Goal: Communication & Community: Participate in discussion

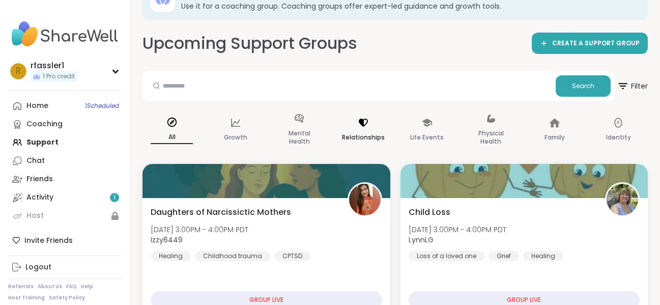
scroll to position [51, 0]
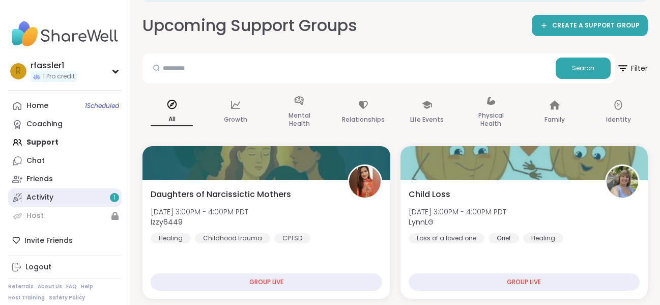
click at [57, 195] on link "Activity 1" at bounding box center [65, 197] width 114 height 18
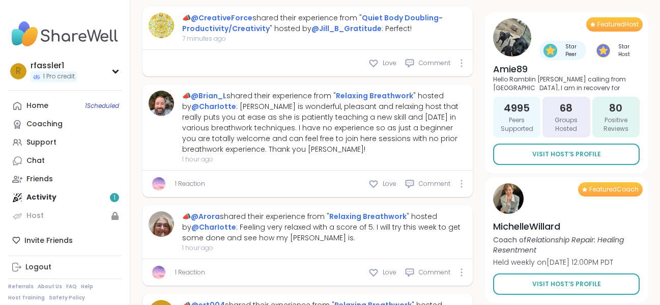
scroll to position [458, 0]
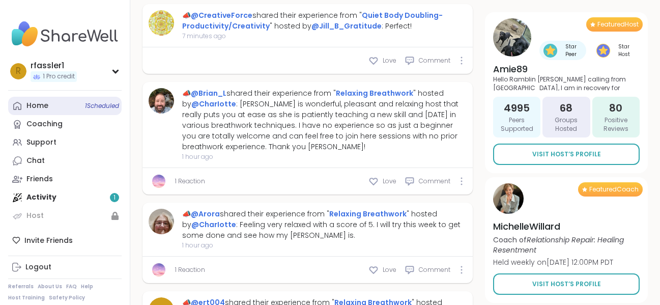
click at [48, 108] on link "Home 1 Scheduled" at bounding box center [65, 106] width 114 height 18
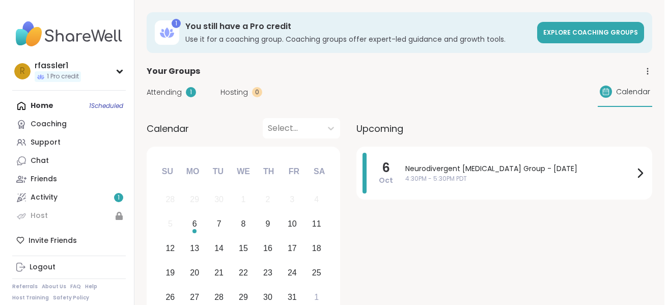
scroll to position [51, 0]
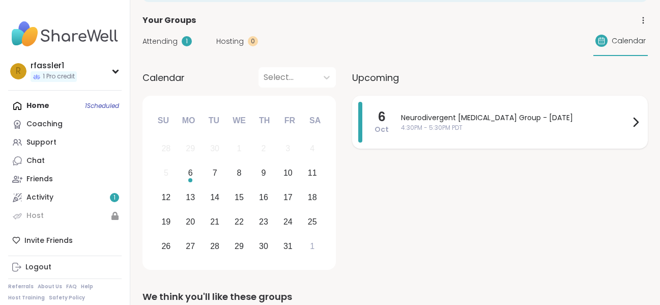
click at [431, 131] on span "4:30PM - 5:30PM PDT" at bounding box center [515, 127] width 229 height 9
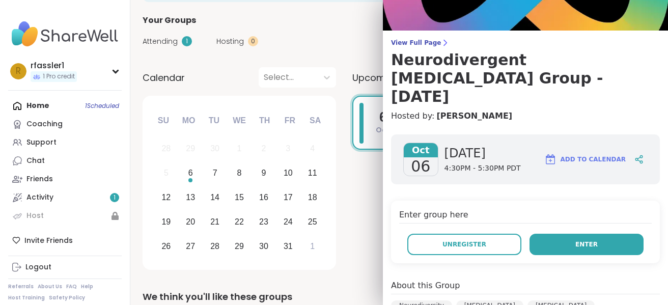
click at [583, 234] on button "Enter" at bounding box center [586, 244] width 114 height 21
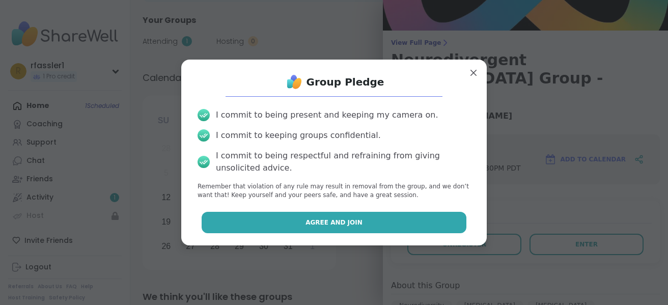
click at [351, 224] on span "Agree and Join" at bounding box center [333, 222] width 57 height 9
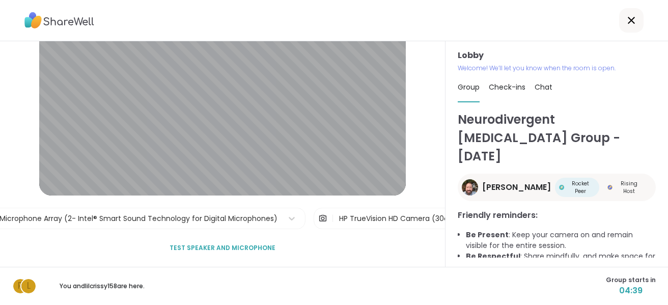
scroll to position [25, 0]
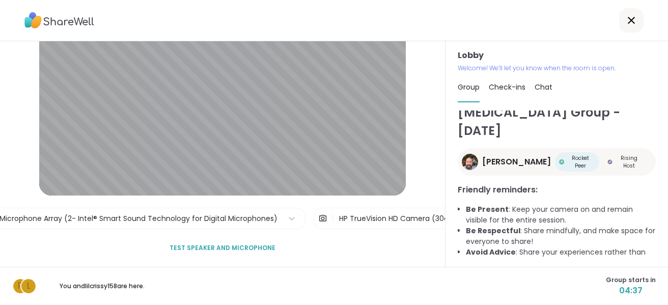
click at [500, 87] on span "Check-ins" at bounding box center [507, 87] width 37 height 10
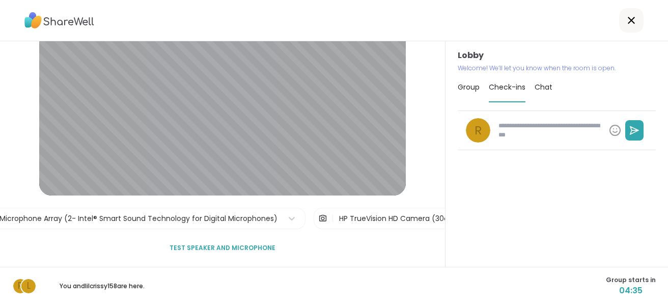
click at [526, 83] on div "Group Check-ins Chat" at bounding box center [557, 88] width 198 height 30
click at [534, 86] on span "Chat" at bounding box center [543, 87] width 18 height 10
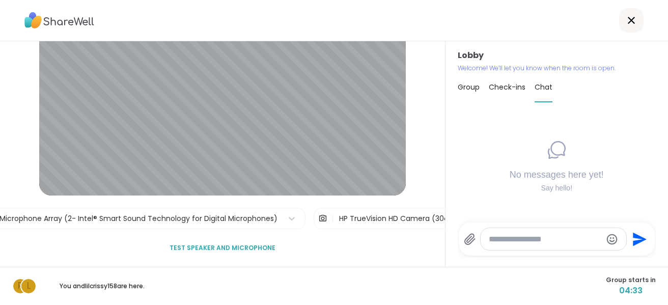
click at [231, 249] on span "Test speaker and microphone" at bounding box center [223, 247] width 106 height 9
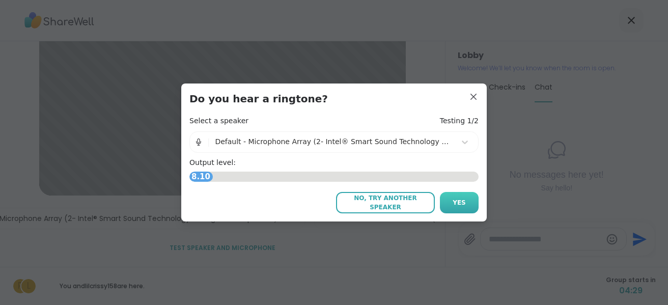
click at [461, 205] on span "Yes" at bounding box center [459, 202] width 13 height 9
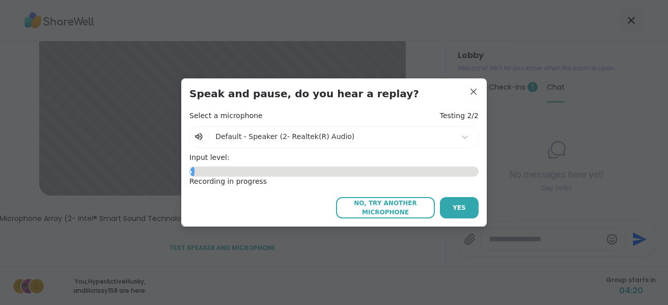
click at [239, 112] on h4 "Select a microphone" at bounding box center [225, 116] width 73 height 10
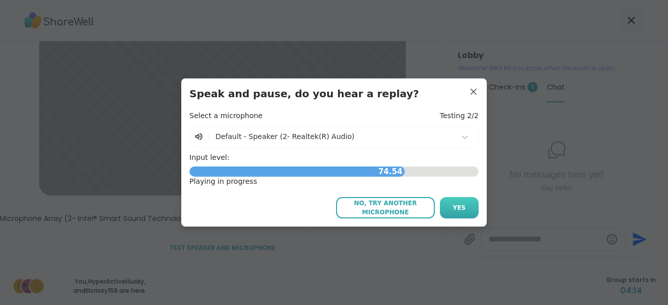
click at [472, 204] on button "Yes" at bounding box center [459, 207] width 39 height 21
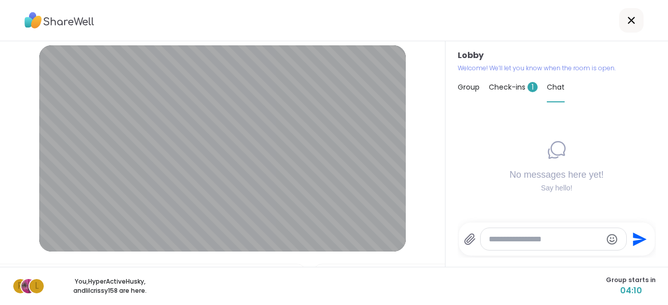
scroll to position [0, 0]
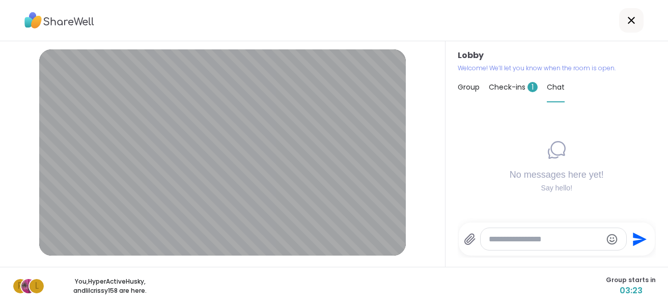
click at [519, 81] on div "Check-ins 1" at bounding box center [513, 87] width 49 height 29
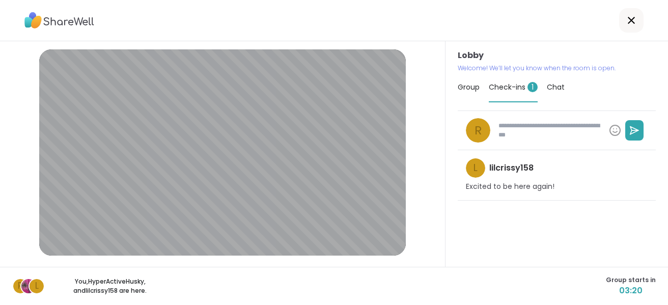
type textarea "*"
click at [629, 20] on icon at bounding box center [631, 20] width 12 height 12
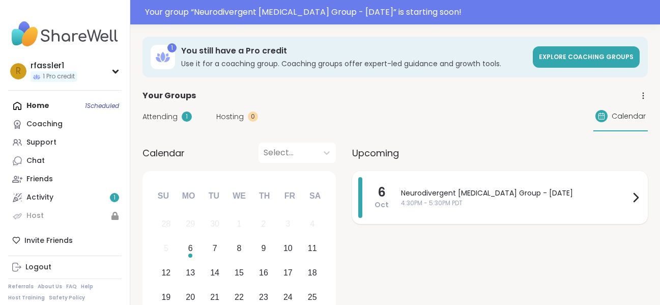
click at [484, 208] on div "Neurodivergent [MEDICAL_DATA] Group - [DATE] 4:30PM - 5:30PM PDT" at bounding box center [521, 197] width 241 height 41
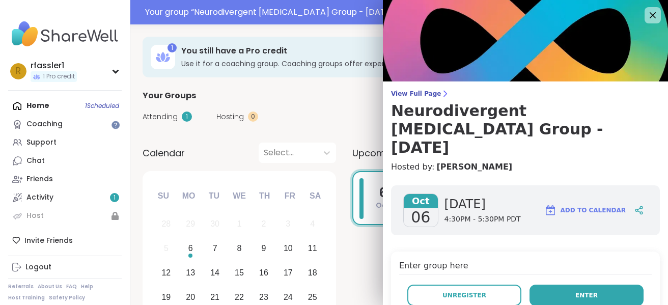
click at [560, 285] on button "Enter" at bounding box center [586, 295] width 114 height 21
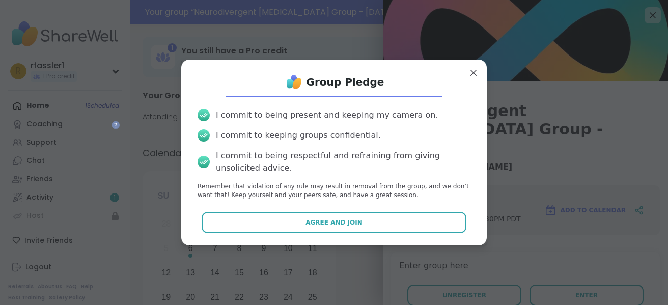
click at [314, 206] on div "I commit to being present and keeping my camera on. I commit to keeping groups …" at bounding box center [333, 154] width 289 height 107
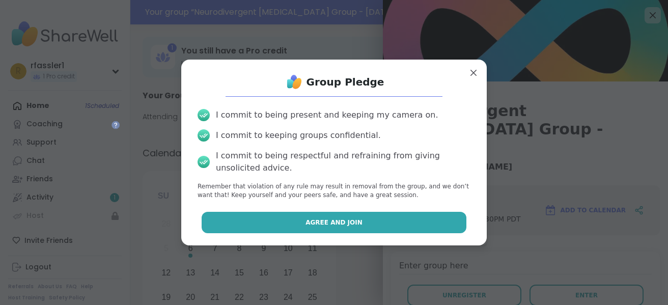
click at [317, 221] on span "Agree and Join" at bounding box center [333, 222] width 57 height 9
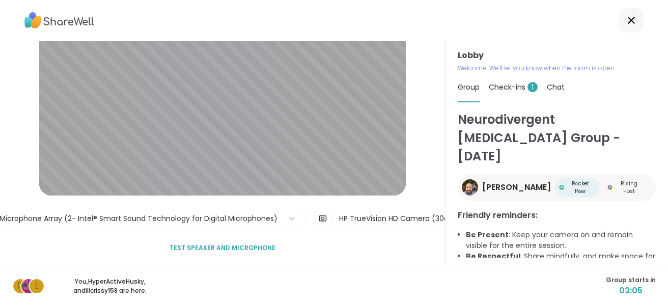
scroll to position [25, 0]
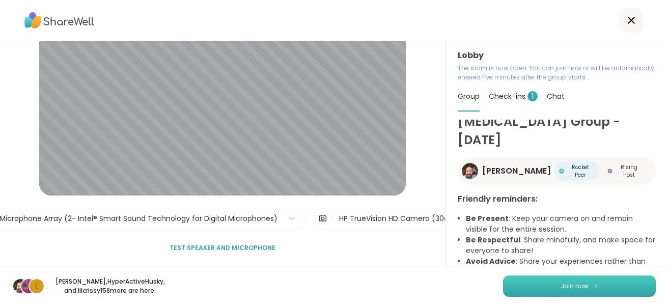
click at [549, 292] on button "Join now" at bounding box center [579, 285] width 153 height 21
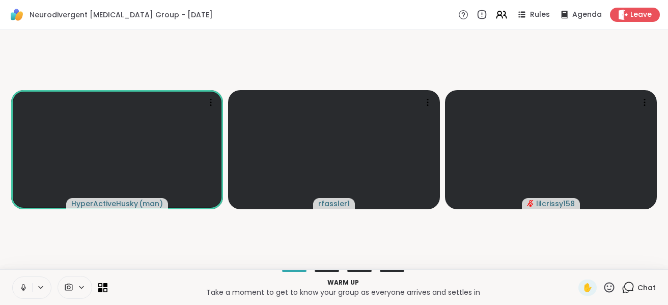
click at [25, 290] on icon at bounding box center [23, 287] width 9 height 9
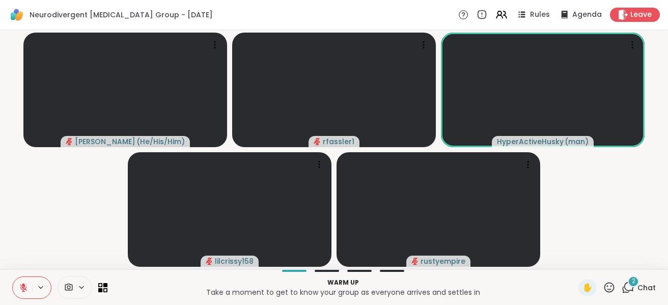
click at [628, 281] on div "2" at bounding box center [633, 281] width 11 height 11
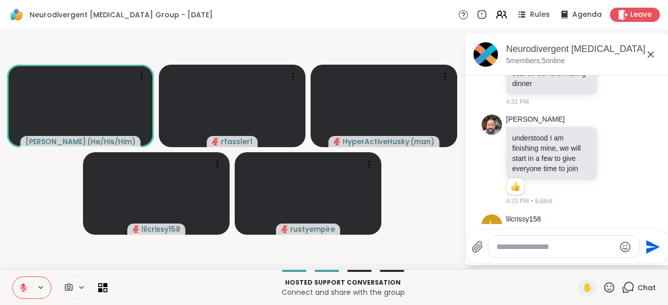
scroll to position [0, 0]
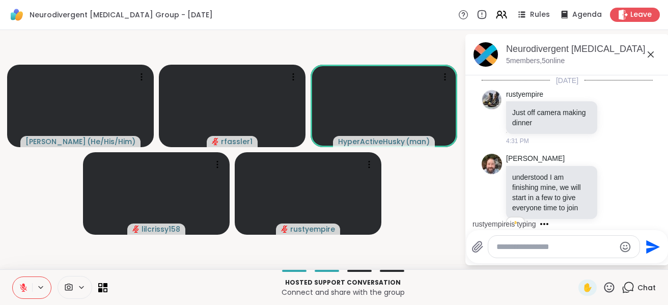
click at [516, 249] on textarea "Type your message" at bounding box center [555, 247] width 119 height 10
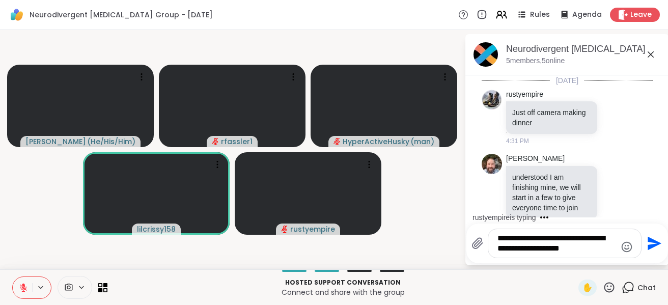
scroll to position [161, 0]
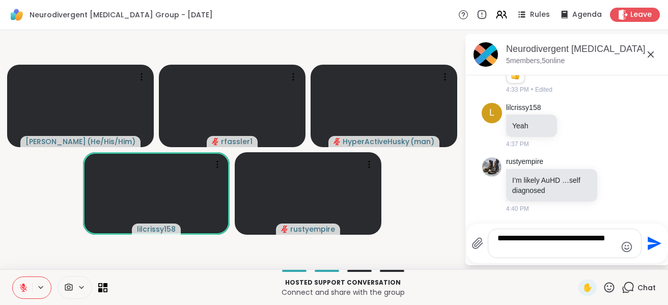
drag, startPoint x: 580, startPoint y: 238, endPoint x: 562, endPoint y: 241, distance: 18.1
click at [562, 241] on textarea "**********" at bounding box center [556, 243] width 119 height 20
type textarea "**********"
click at [652, 242] on icon "Send" at bounding box center [654, 244] width 14 height 14
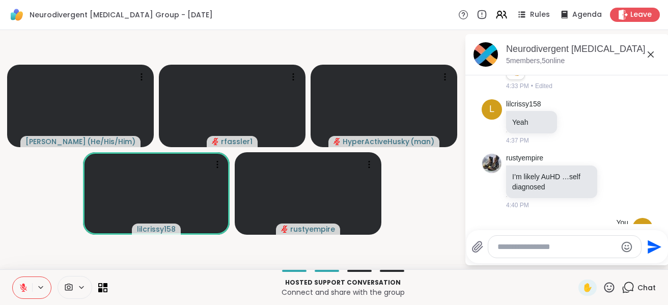
scroll to position [229, 0]
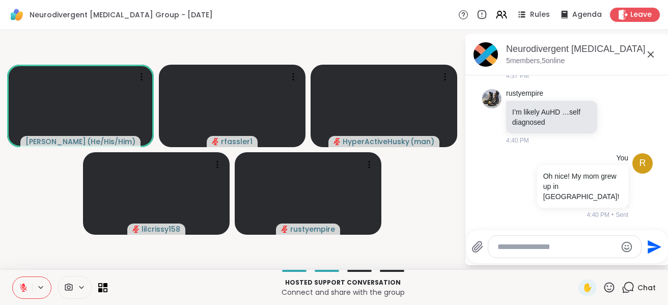
click at [20, 290] on icon at bounding box center [23, 287] width 9 height 9
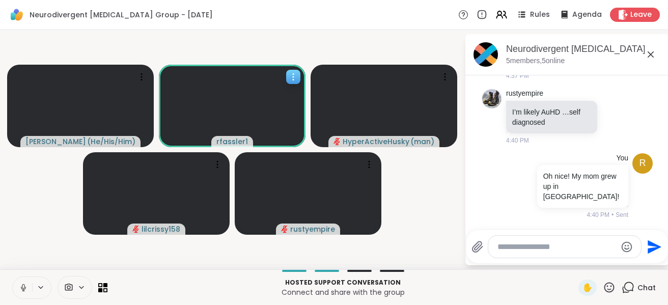
click at [293, 76] on icon at bounding box center [293, 76] width 1 height 1
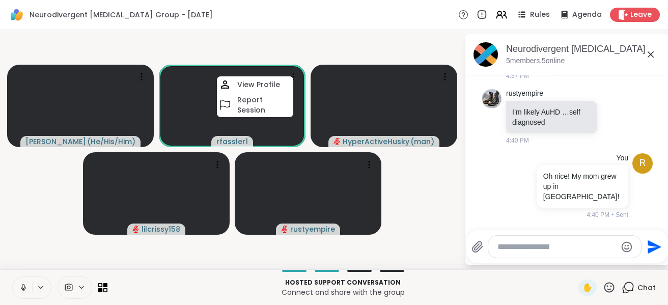
click at [344, 51] on video-player-container "[PERSON_NAME] ( He/His/Him ) rfassler1 View Profile Report Session HyperActiveH…" at bounding box center [232, 149] width 452 height 231
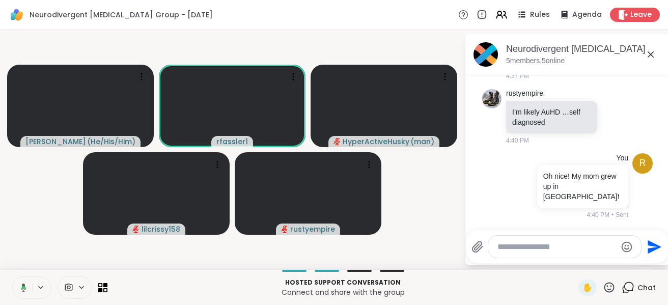
click at [15, 288] on button at bounding box center [21, 287] width 21 height 21
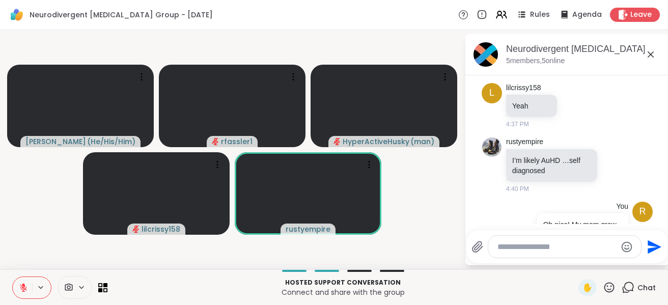
scroll to position [229, 0]
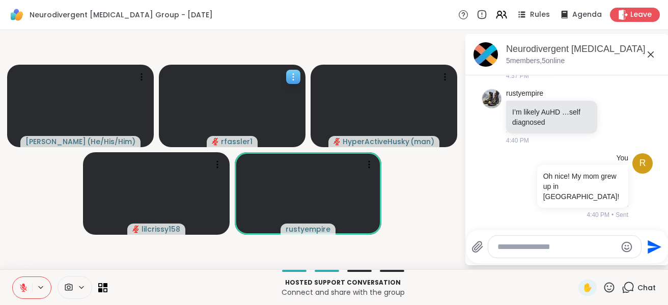
click at [290, 75] on icon at bounding box center [293, 77] width 10 height 10
click at [309, 51] on video-player-container "[PERSON_NAME] ( He/His/Him ) rfassler1 HyperActiveHusky ( man ) lilcrissy158 ru…" at bounding box center [232, 149] width 452 height 231
click at [503, 15] on icon at bounding box center [504, 14] width 3 height 7
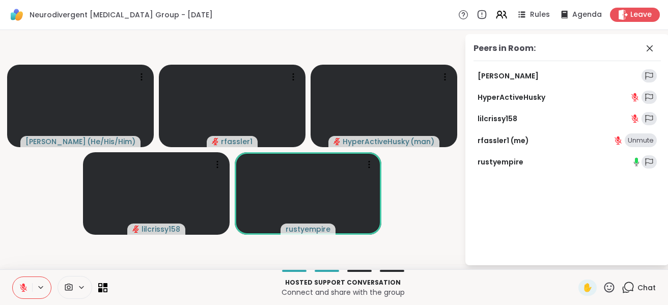
click at [401, 13] on div "Neurodivergent [MEDICAL_DATA] Group - [DATE] Rules Agenda Leave" at bounding box center [334, 15] width 668 height 30
click at [424, 202] on video-player-container "[PERSON_NAME] ( He/His/Him ) rfassler1 HyperActiveHusky ( man ) lilcrissy158 ru…" at bounding box center [232, 149] width 452 height 231
click at [648, 51] on icon at bounding box center [649, 48] width 12 height 12
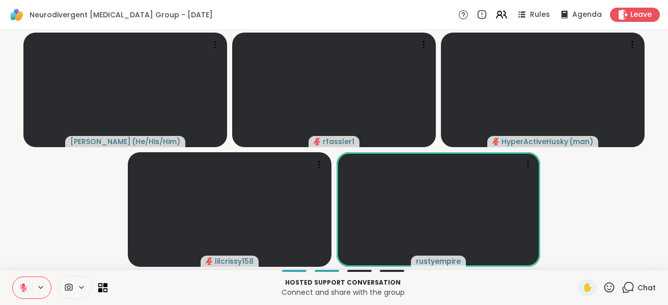
click at [622, 288] on icon at bounding box center [628, 287] width 13 height 13
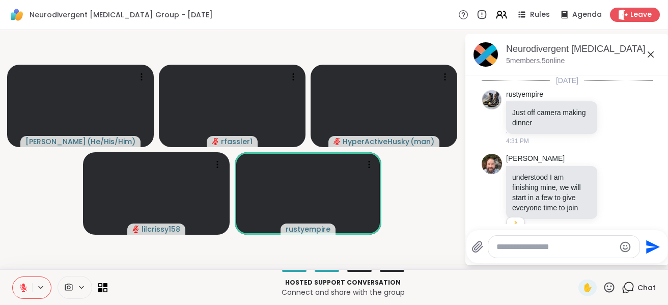
scroll to position [229, 0]
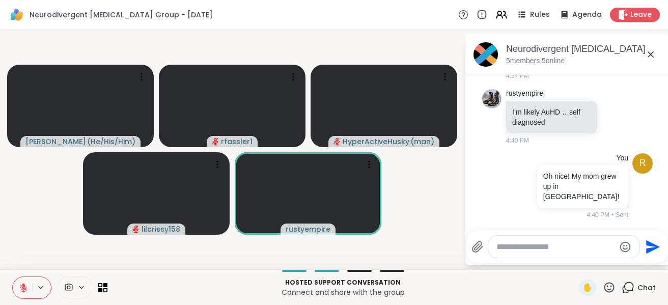
click at [543, 249] on textarea "Type your message" at bounding box center [555, 247] width 119 height 10
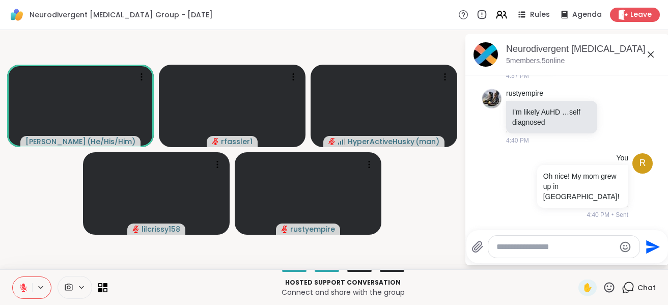
click at [505, 247] on textarea "Type your message" at bounding box center [555, 247] width 119 height 10
type textarea "**********"
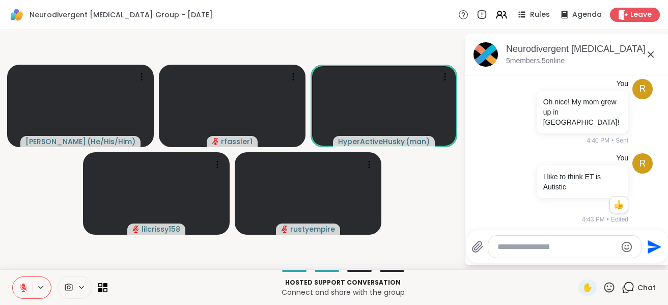
scroll to position [308, 0]
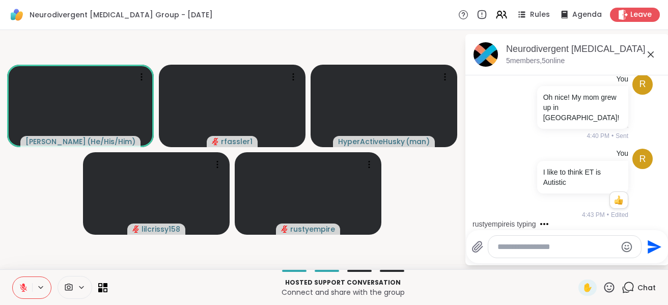
click at [502, 254] on div at bounding box center [564, 247] width 153 height 22
click at [509, 247] on textarea "Type your message" at bounding box center [556, 247] width 119 height 10
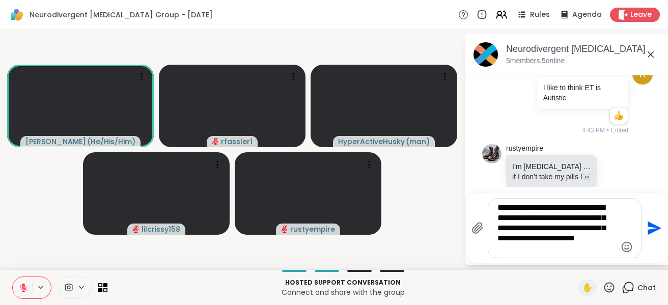
drag, startPoint x: 557, startPoint y: 251, endPoint x: 558, endPoint y: 240, distance: 11.2
click at [558, 240] on div "**********" at bounding box center [564, 228] width 153 height 59
drag, startPoint x: 543, startPoint y: 252, endPoint x: 548, endPoint y: 246, distance: 8.0
click at [547, 247] on textarea "**********" at bounding box center [556, 228] width 119 height 51
drag, startPoint x: 551, startPoint y: 244, endPoint x: 544, endPoint y: 239, distance: 9.2
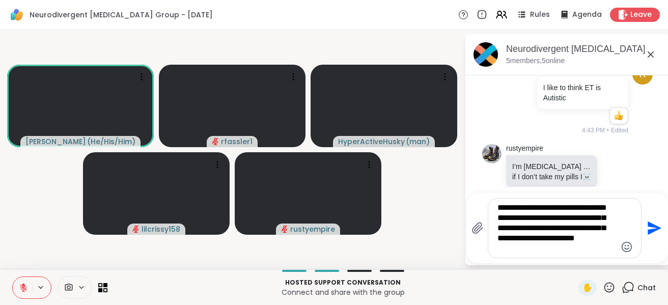
click at [544, 239] on textarea "**********" at bounding box center [556, 228] width 119 height 51
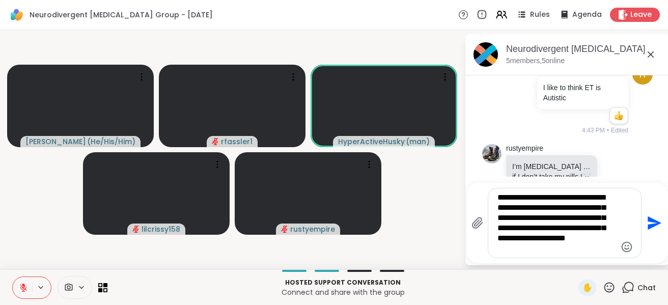
click at [544, 239] on textarea "**********" at bounding box center [556, 222] width 119 height 61
click at [545, 253] on textarea "**********" at bounding box center [556, 222] width 119 height 61
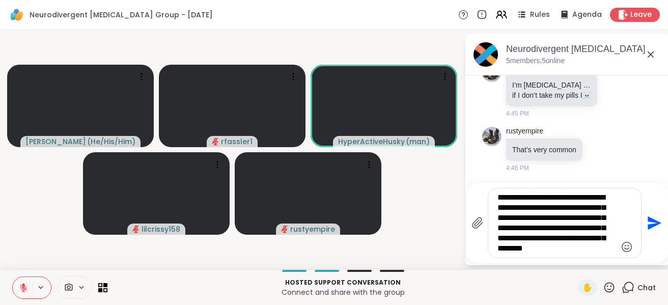
drag, startPoint x: 541, startPoint y: 230, endPoint x: 576, endPoint y: 211, distance: 39.2
click at [576, 211] on textarea "**********" at bounding box center [556, 222] width 119 height 61
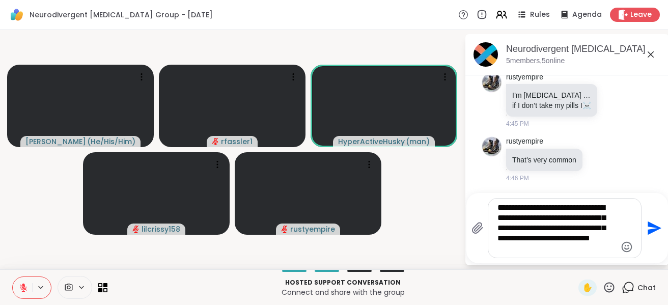
click at [551, 250] on textarea "**********" at bounding box center [556, 228] width 119 height 51
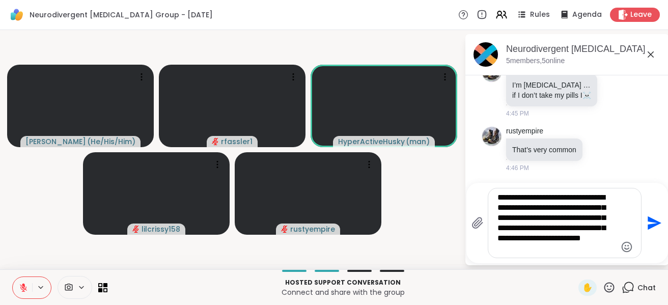
scroll to position [484, 0]
type textarea "**********"
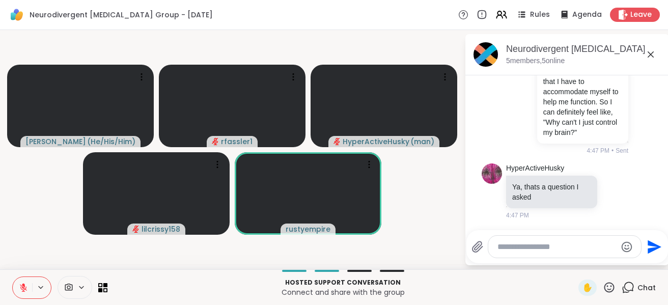
scroll to position [662, 0]
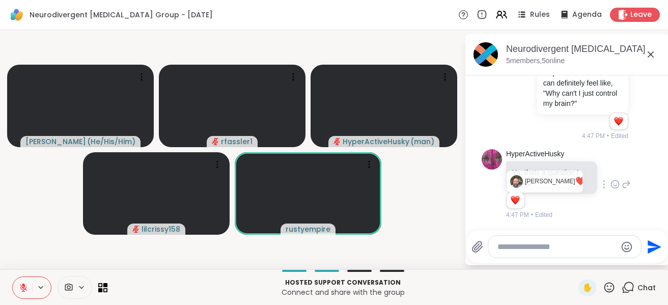
click at [522, 208] on li "1" at bounding box center [514, 200] width 17 height 14
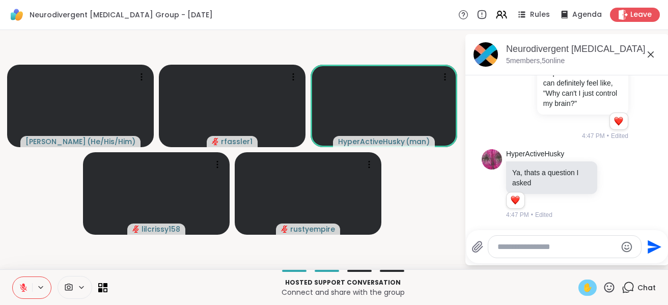
click at [582, 292] on span "✋" at bounding box center [587, 287] width 10 height 12
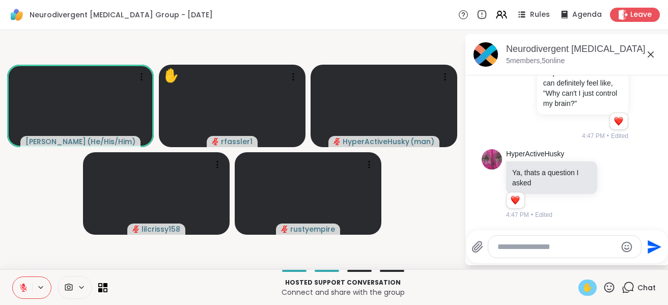
drag, startPoint x: 18, startPoint y: 289, endPoint x: 15, endPoint y: 295, distance: 6.8
click at [17, 290] on button at bounding box center [22, 287] width 19 height 21
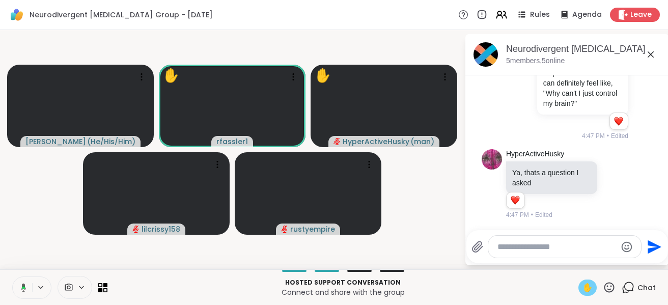
click at [17, 290] on icon at bounding box center [21, 287] width 9 height 9
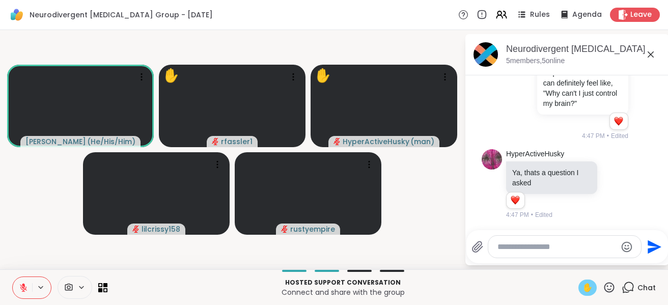
click at [582, 290] on span "✋" at bounding box center [587, 287] width 10 height 12
click at [566, 249] on textarea "Type your message" at bounding box center [556, 247] width 119 height 10
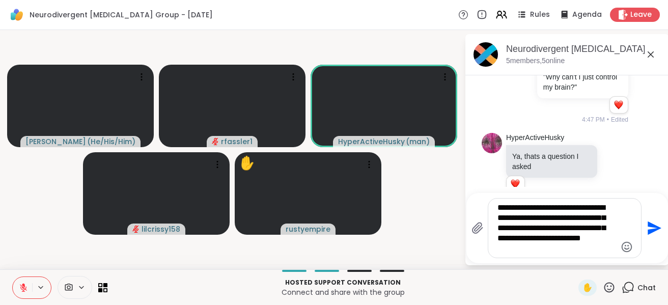
type textarea "**********"
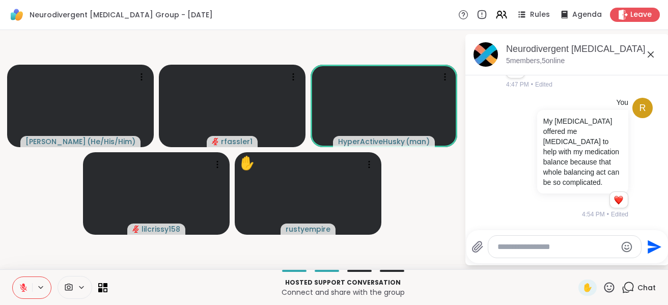
scroll to position [816, 0]
click at [555, 242] on textarea "Type your message" at bounding box center [556, 247] width 119 height 10
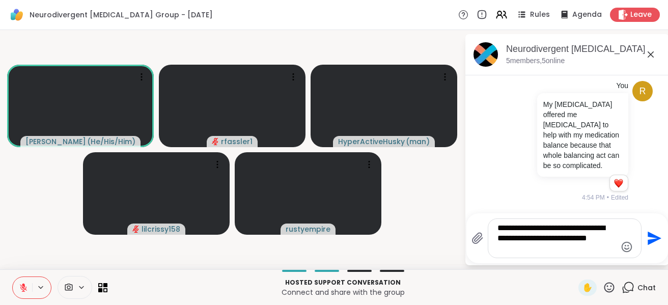
type textarea "**********"
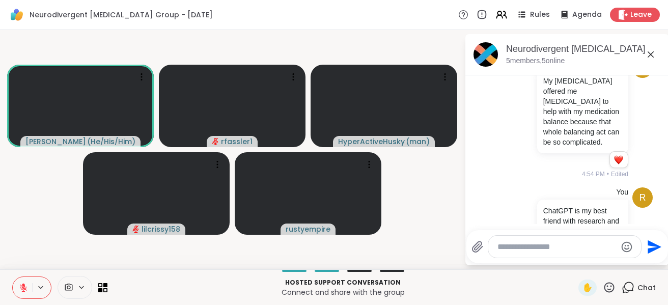
scroll to position [901, 0]
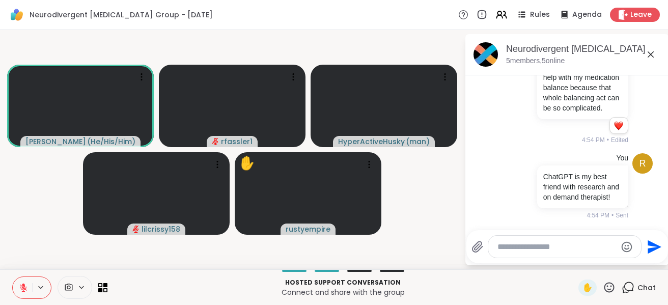
click at [650, 52] on icon at bounding box center [650, 54] width 12 height 12
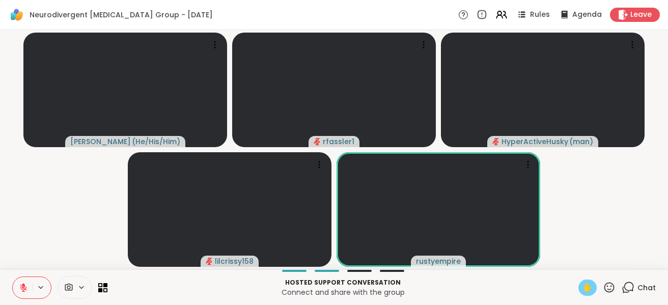
click at [583, 286] on span "✋" at bounding box center [587, 287] width 10 height 12
click at [622, 286] on icon at bounding box center [628, 287] width 13 height 13
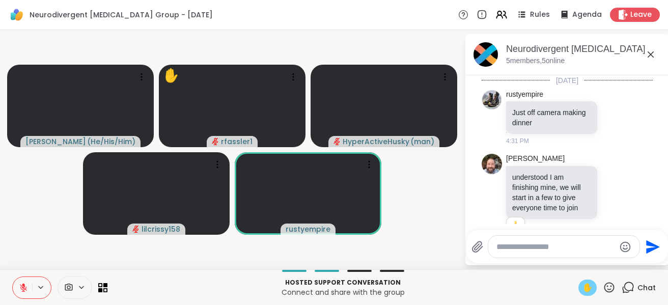
scroll to position [1020, 0]
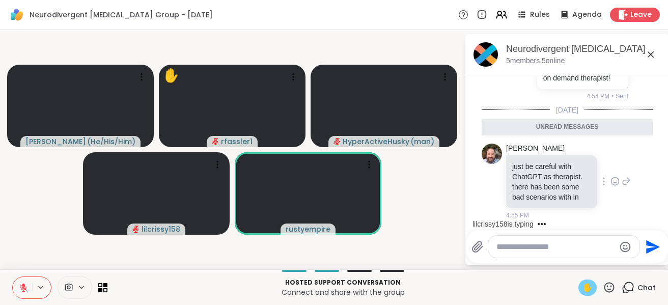
click at [599, 183] on div at bounding box center [603, 181] width 9 height 12
click at [634, 183] on div "[PERSON_NAME] just be careful with ChatGPT as therapist. there has been some ba…" at bounding box center [567, 181] width 171 height 85
click at [650, 55] on icon at bounding box center [650, 54] width 12 height 12
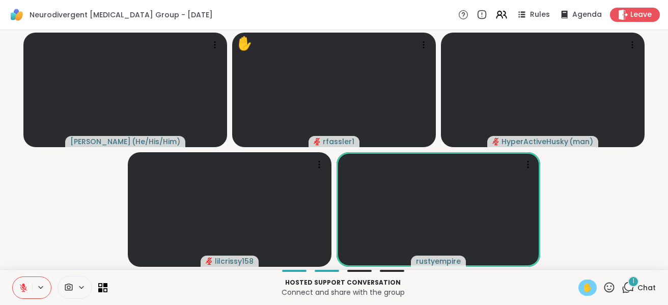
click at [622, 291] on icon at bounding box center [628, 287] width 13 height 13
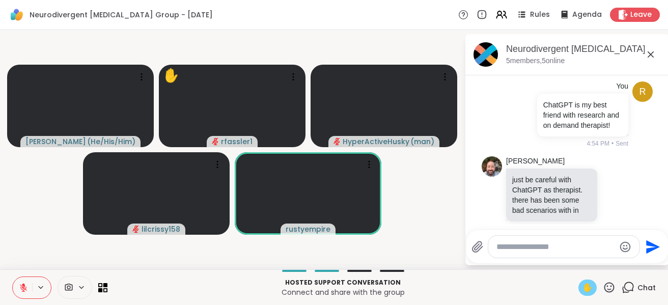
scroll to position [1075, 0]
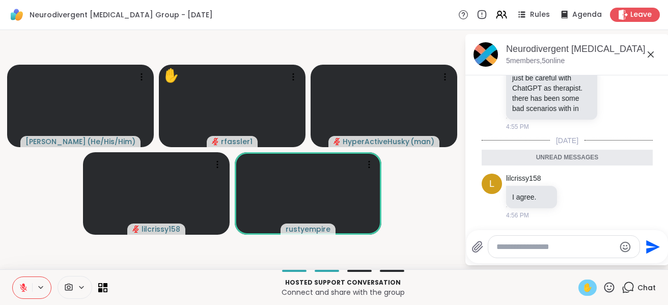
click at [645, 51] on icon at bounding box center [650, 54] width 12 height 12
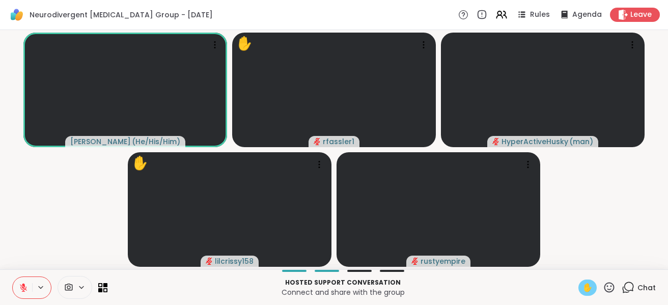
click at [26, 291] on icon at bounding box center [23, 287] width 9 height 9
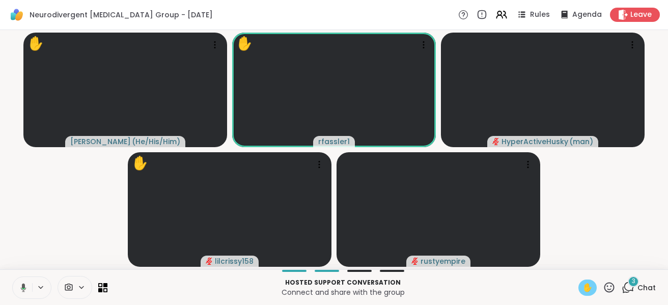
click at [26, 289] on button at bounding box center [21, 287] width 21 height 21
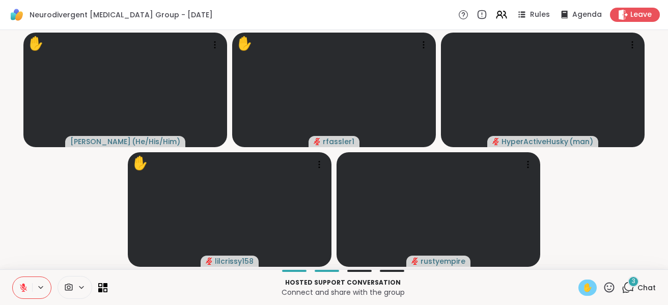
click at [585, 290] on span "✋" at bounding box center [587, 287] width 10 height 12
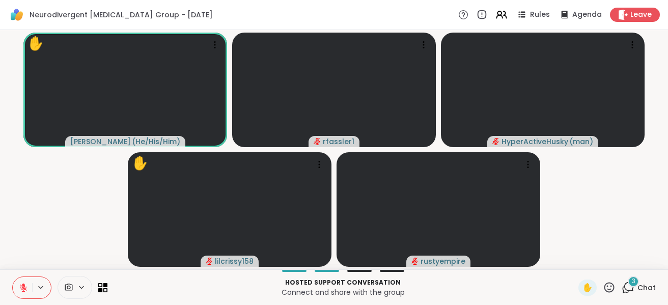
click at [622, 281] on icon at bounding box center [628, 287] width 13 height 13
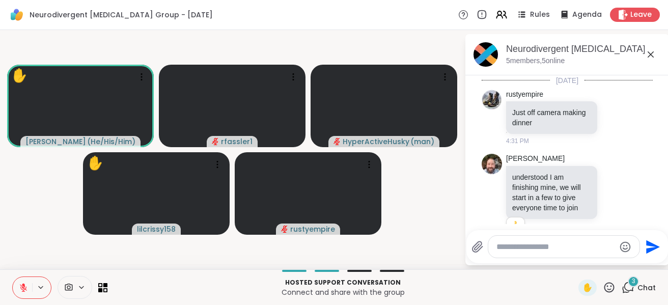
scroll to position [1288, 0]
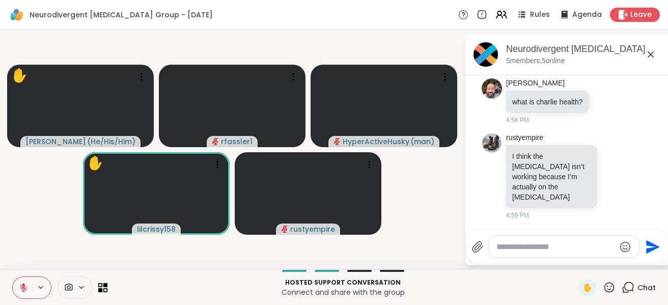
click at [391, 21] on div "Neurodivergent [MEDICAL_DATA] Group - [DATE] Rules Agenda Leave" at bounding box center [334, 15] width 668 height 30
drag, startPoint x: 652, startPoint y: 56, endPoint x: 646, endPoint y: 54, distance: 6.0
click at [651, 56] on icon at bounding box center [650, 54] width 12 height 12
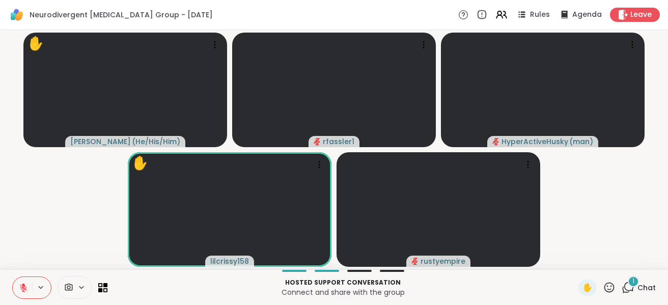
click at [632, 278] on span "1" at bounding box center [633, 281] width 2 height 9
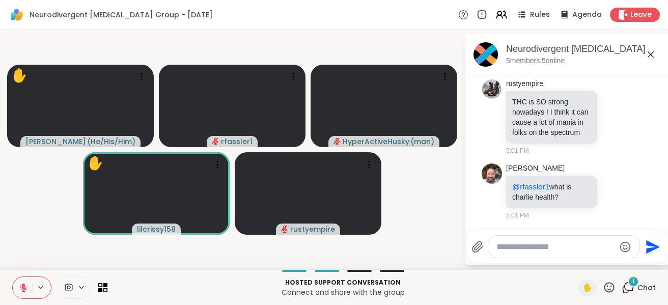
scroll to position [1423, 0]
click at [505, 246] on textarea "Type your message" at bounding box center [555, 247] width 119 height 10
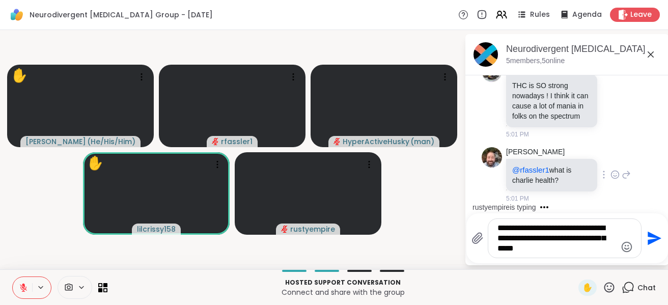
type textarea "**********"
click at [599, 181] on div at bounding box center [603, 174] width 9 height 12
click at [634, 192] on div "[PERSON_NAME] @rfassler1 what is charlie health? 5:01 PM" at bounding box center [567, 175] width 171 height 65
click at [622, 181] on icon at bounding box center [626, 174] width 9 height 12
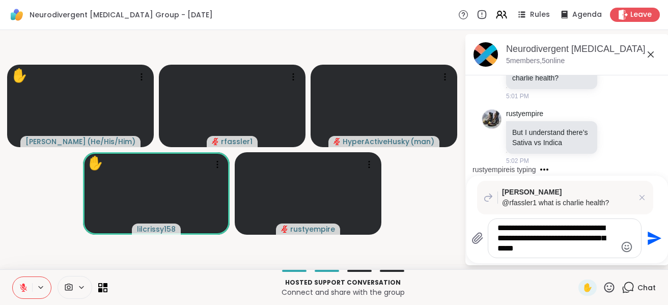
drag, startPoint x: 543, startPoint y: 251, endPoint x: 479, endPoint y: 227, distance: 68.5
click at [479, 227] on div "**********" at bounding box center [556, 238] width 170 height 40
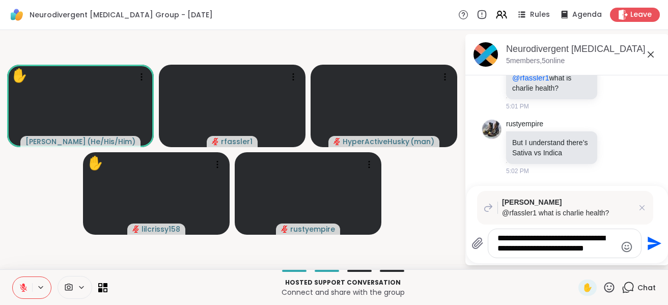
scroll to position [1553, 0]
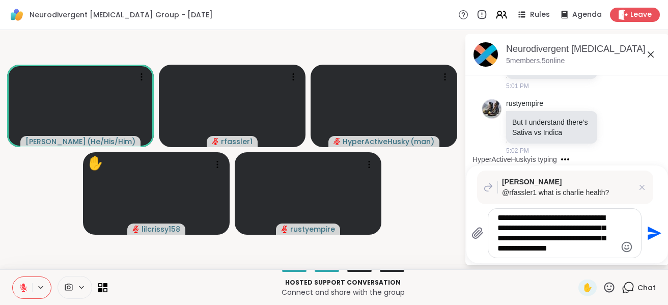
type textarea "**********"
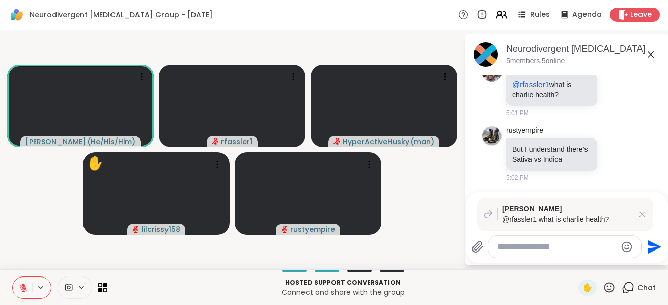
scroll to position [1660, 0]
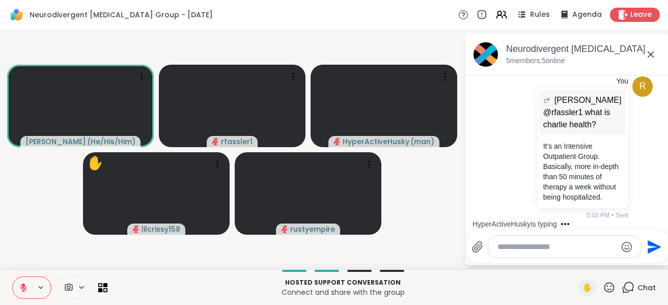
click at [650, 53] on icon at bounding box center [650, 54] width 6 height 6
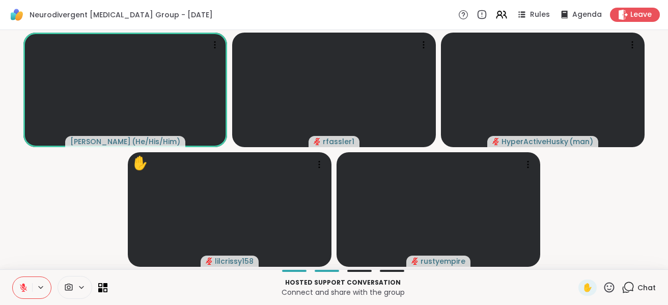
click at [627, 289] on icon at bounding box center [628, 287] width 13 height 13
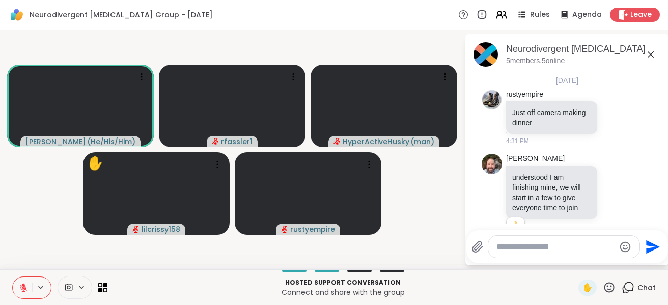
scroll to position [1665, 0]
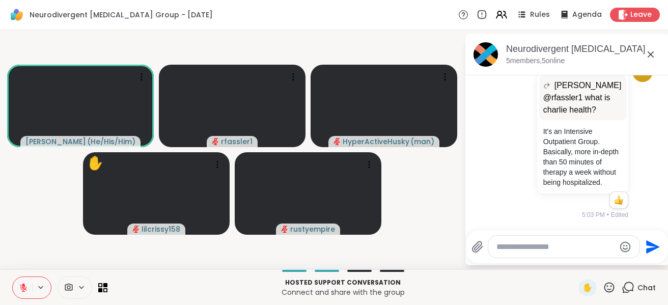
click at [562, 250] on textarea "Type your message" at bounding box center [555, 247] width 119 height 10
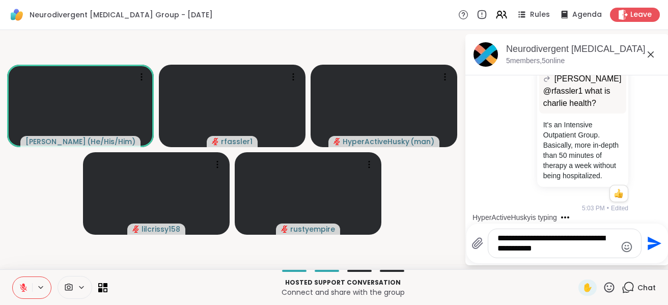
type textarea "**********"
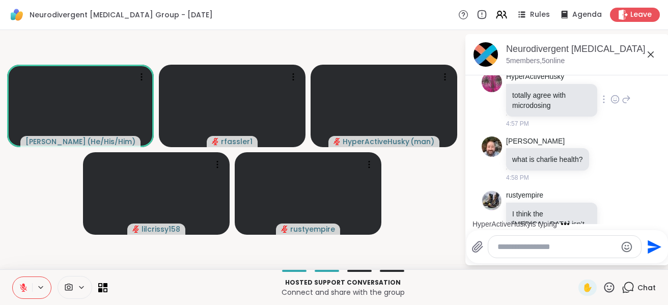
scroll to position [1129, 0]
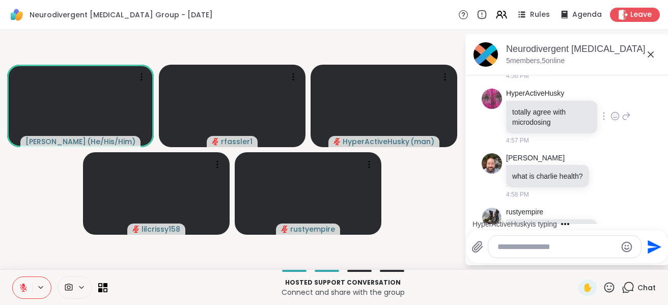
click at [610, 121] on icon at bounding box center [614, 116] width 9 height 10
click at [588, 104] on div "Select Reaction: Thumbs up" at bounding box center [592, 99] width 9 height 9
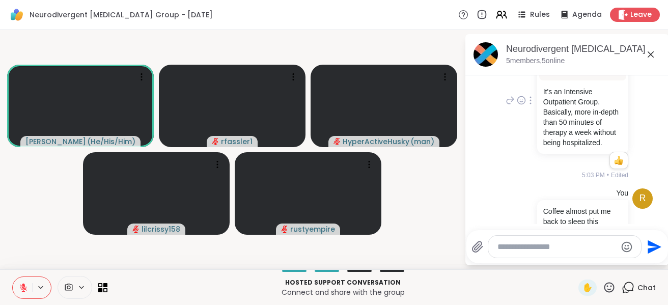
scroll to position [1536, 0]
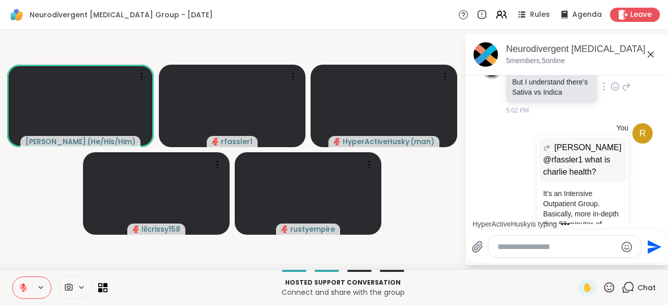
click at [611, 91] on icon at bounding box center [615, 87] width 8 height 8
click at [588, 75] on div "Select Reaction: Thumbs up" at bounding box center [592, 70] width 9 height 9
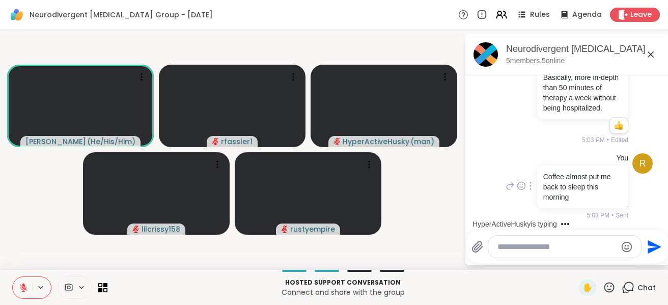
scroll to position [1768, 0]
click at [650, 53] on icon at bounding box center [650, 54] width 6 height 6
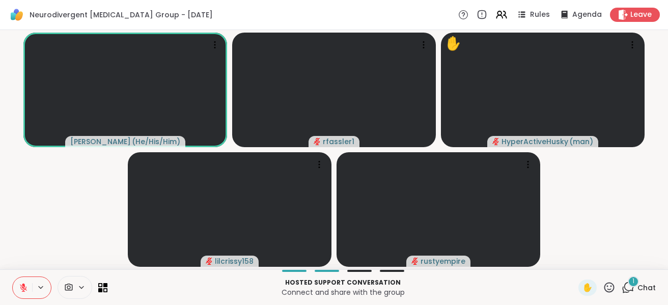
click at [637, 284] on span "Chat" at bounding box center [646, 288] width 18 height 10
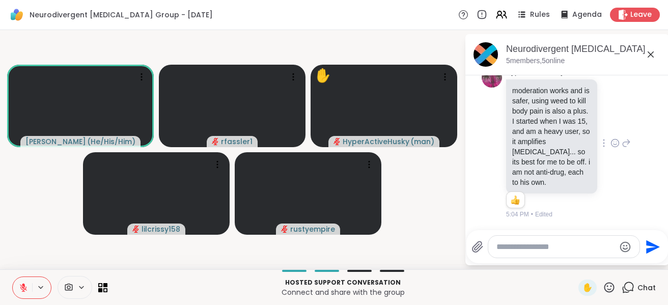
scroll to position [1973, 0]
click at [516, 203] on div "Reactions: like" at bounding box center [515, 199] width 9 height 9
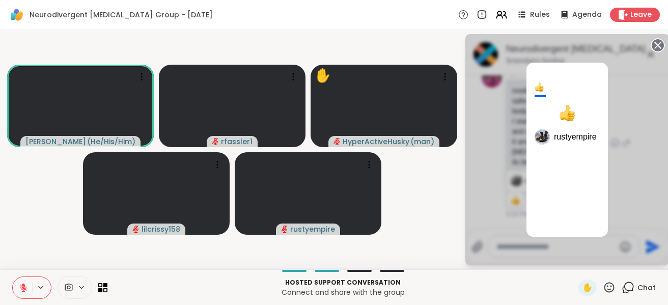
click at [621, 142] on div "1 rustyempire" at bounding box center [567, 149] width 204 height 231
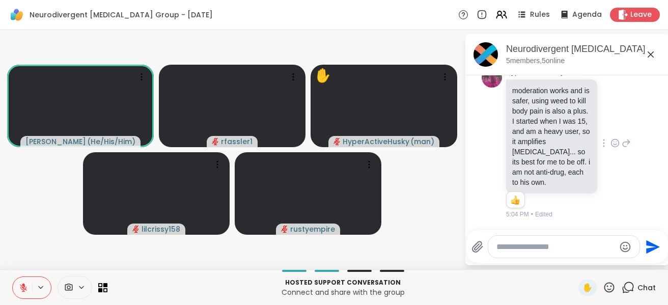
click at [610, 139] on icon at bounding box center [614, 143] width 9 height 10
click at [588, 123] on div "Select Reaction: Thumbs up" at bounding box center [592, 126] width 9 height 9
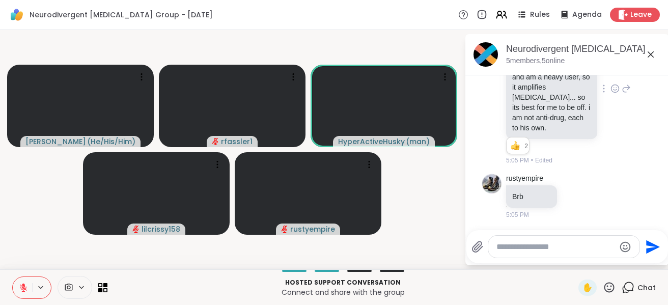
scroll to position [2003, 0]
click at [506, 245] on textarea "Type your message" at bounding box center [555, 247] width 119 height 10
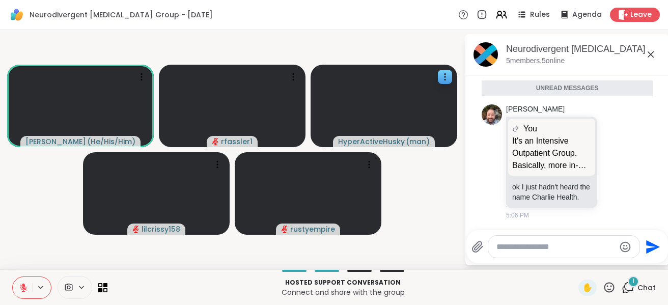
scroll to position [2166, 0]
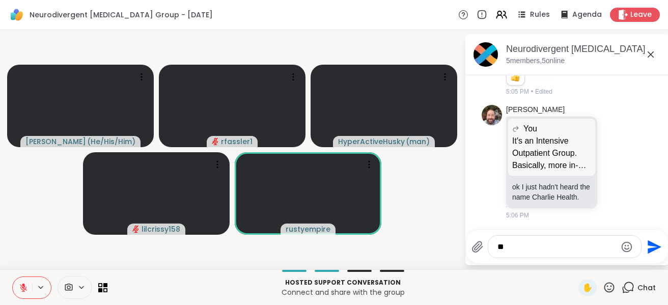
type textarea "*"
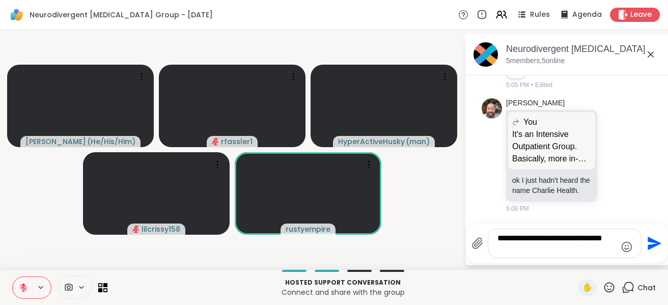
scroll to position [2166, 0]
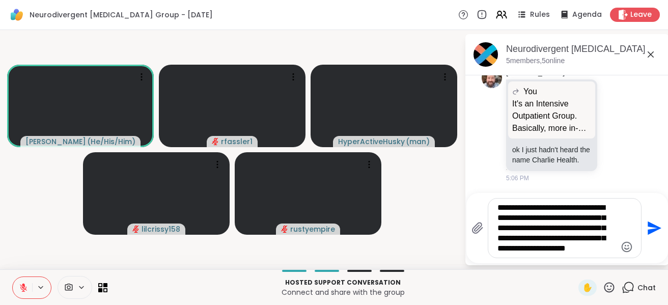
type textarea "**********"
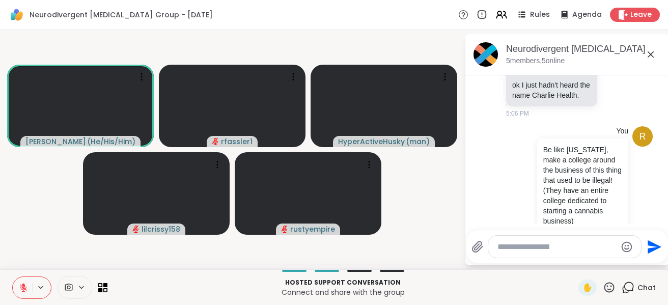
scroll to position [2302, 0]
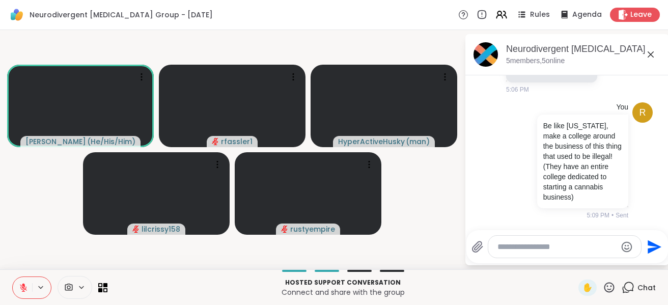
drag, startPoint x: 650, startPoint y: 58, endPoint x: 633, endPoint y: 81, distance: 28.5
click at [649, 58] on icon at bounding box center [650, 54] width 12 height 12
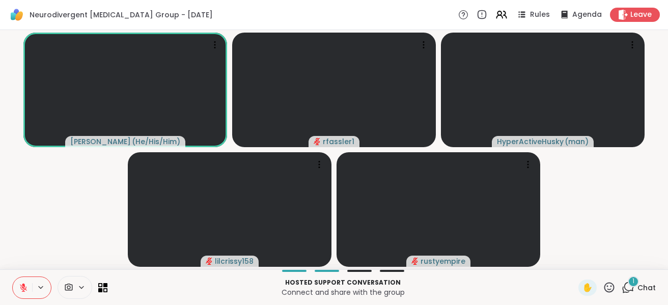
click at [624, 290] on icon at bounding box center [629, 286] width 10 height 9
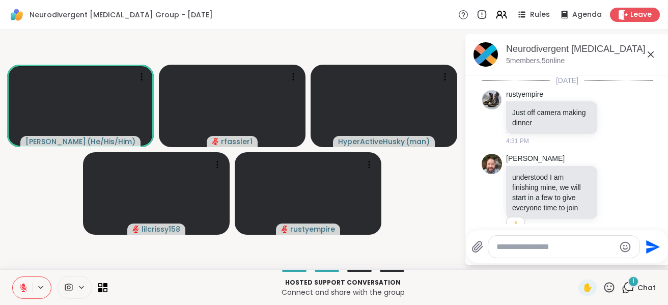
scroll to position [2390, 0]
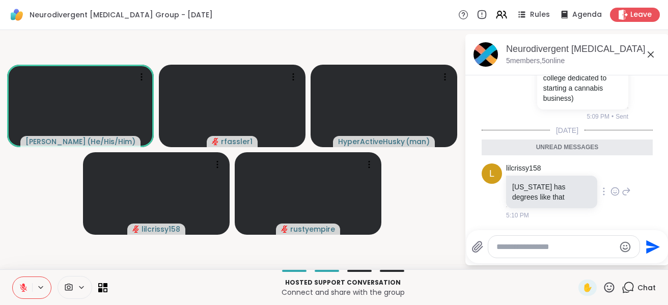
click at [610, 193] on icon at bounding box center [614, 191] width 9 height 10
click at [588, 172] on div "Select Reaction: Thumbs up" at bounding box center [592, 175] width 9 height 9
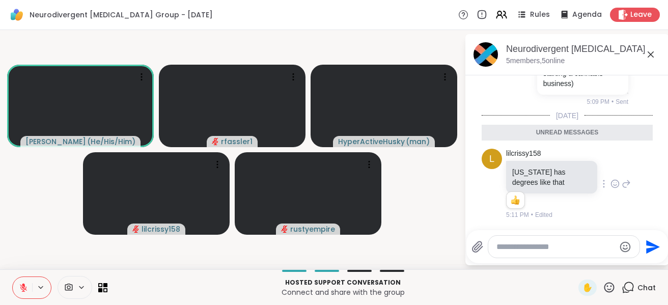
scroll to position [2405, 0]
click at [421, 195] on video-player-container "[PERSON_NAME] ( He/His/Him ) rfassler1 HyperActiveHusky ( man ) lilcrissy158 ru…" at bounding box center [232, 149] width 452 height 231
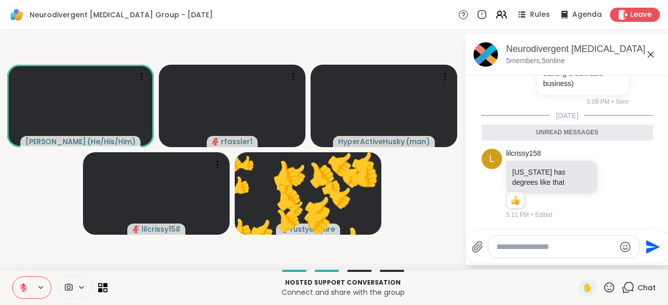
click at [622, 188] on icon at bounding box center [626, 184] width 9 height 12
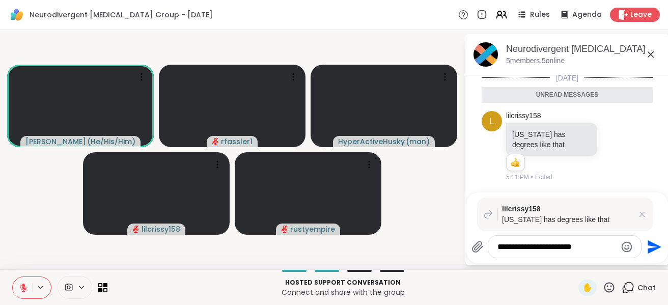
type textarea "**********"
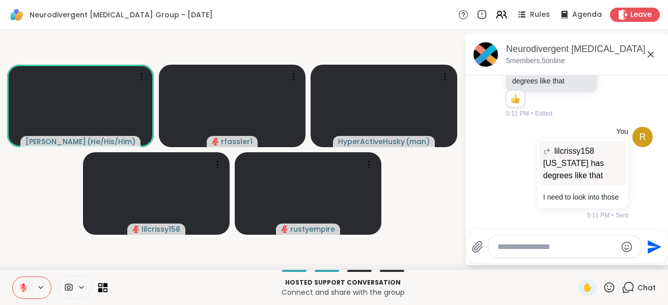
scroll to position [2492, 0]
click at [648, 55] on icon at bounding box center [650, 54] width 12 height 12
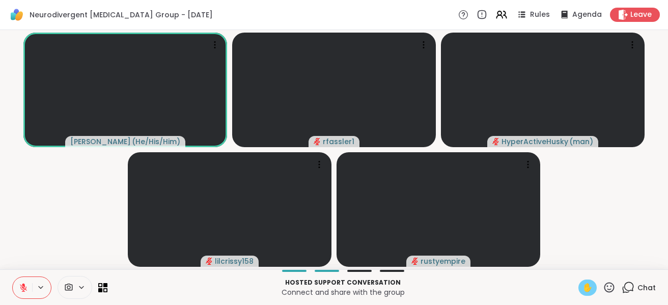
click at [582, 292] on span "✋" at bounding box center [587, 287] width 10 height 12
click at [20, 287] on icon at bounding box center [23, 287] width 9 height 9
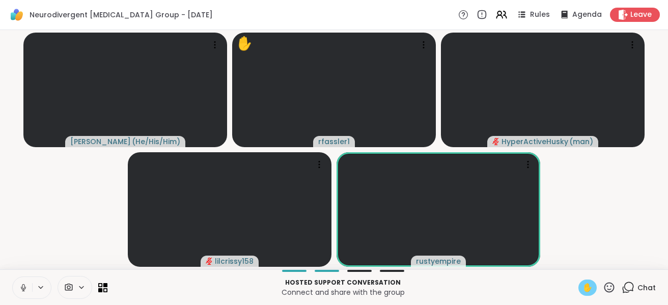
click at [23, 289] on icon at bounding box center [23, 287] width 9 height 9
drag, startPoint x: 578, startPoint y: 286, endPoint x: 596, endPoint y: 271, distance: 23.5
click at [582, 285] on span "✋" at bounding box center [587, 287] width 10 height 12
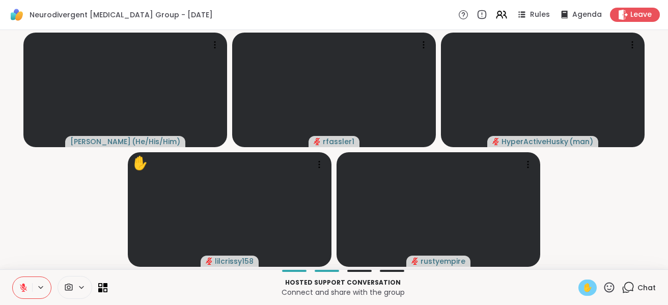
click at [582, 288] on span "✋" at bounding box center [587, 287] width 10 height 12
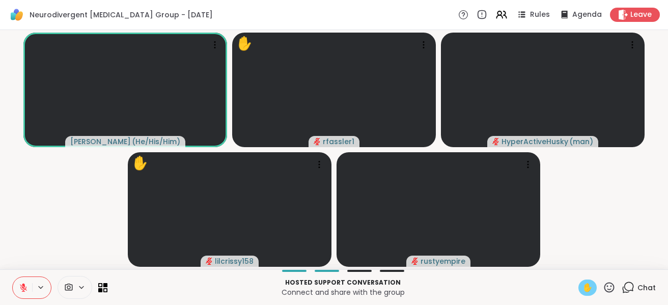
click at [28, 289] on button at bounding box center [22, 287] width 19 height 21
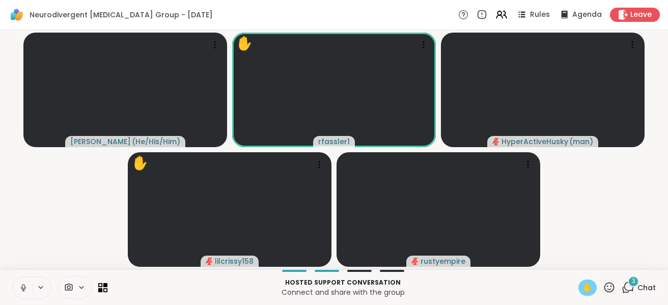
click at [23, 291] on icon at bounding box center [23, 290] width 1 height 2
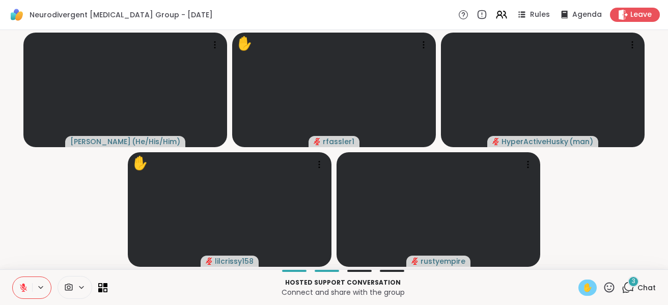
drag, startPoint x: 578, startPoint y: 285, endPoint x: 591, endPoint y: 249, distance: 38.0
click at [582, 283] on span "✋" at bounding box center [587, 287] width 10 height 12
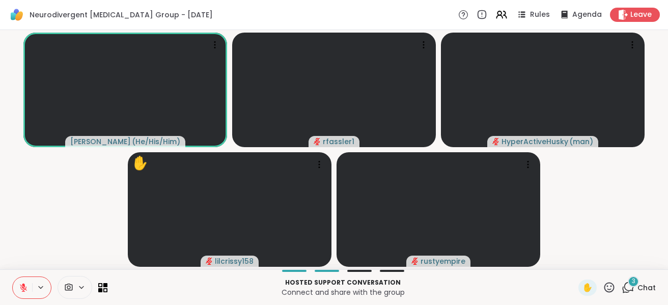
click at [624, 291] on icon at bounding box center [628, 287] width 13 height 13
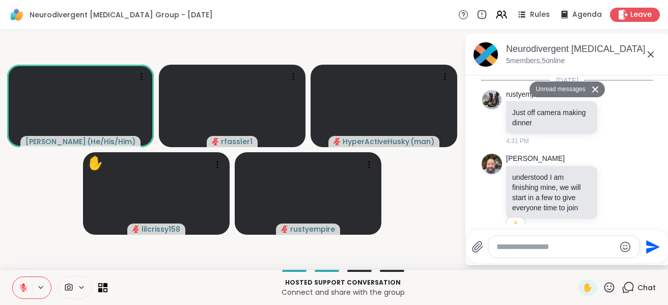
scroll to position [2771, 0]
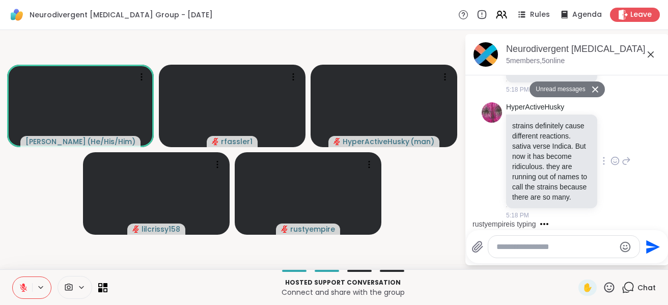
click at [622, 157] on icon at bounding box center [626, 161] width 9 height 12
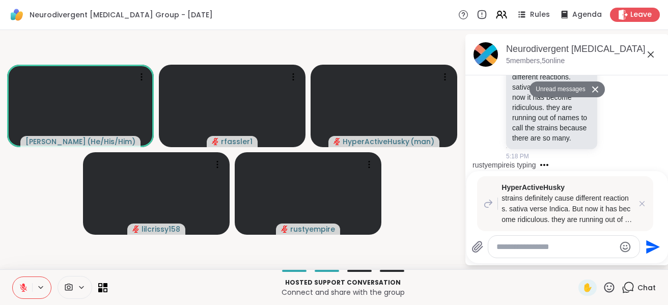
click at [532, 245] on textarea "Type your message" at bounding box center [555, 247] width 119 height 10
type textarea "*"
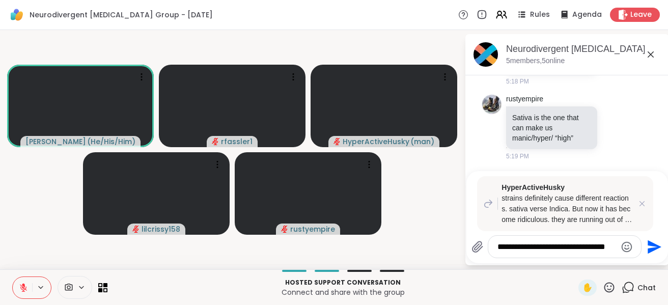
scroll to position [2881, 0]
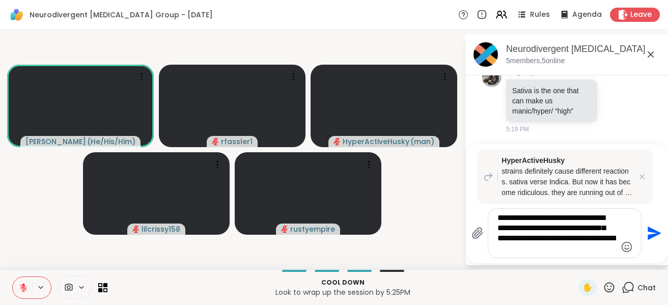
drag, startPoint x: 584, startPoint y: 250, endPoint x: 513, endPoint y: 218, distance: 77.9
click at [513, 218] on textarea "**********" at bounding box center [556, 233] width 119 height 41
type textarea "****"
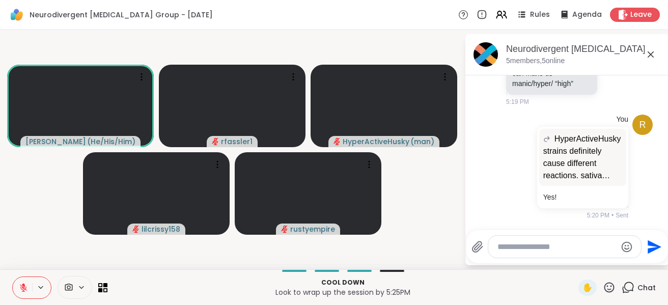
scroll to position [2935, 0]
click at [651, 55] on icon at bounding box center [650, 54] width 6 height 6
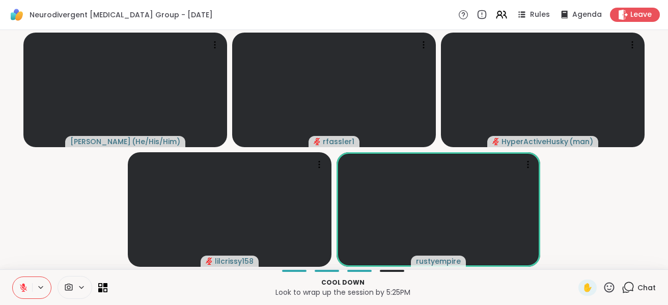
click at [624, 285] on icon at bounding box center [628, 287] width 13 height 13
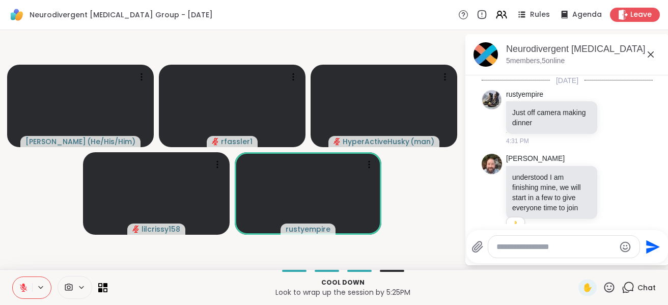
scroll to position [2924, 0]
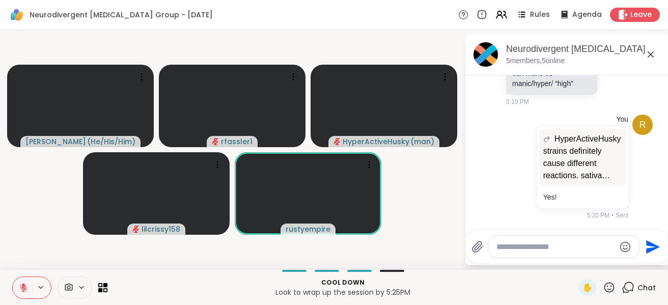
click at [587, 257] on div at bounding box center [564, 246] width 152 height 23
click at [585, 247] on textarea "Type your message" at bounding box center [555, 247] width 119 height 10
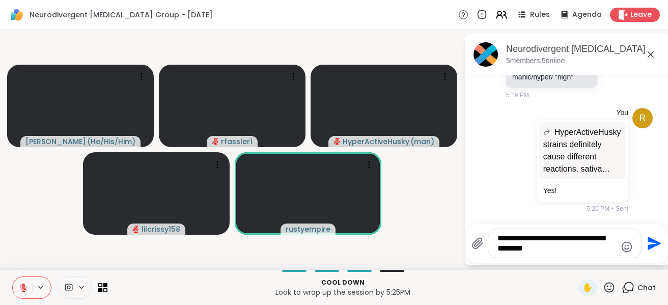
type textarea "**********"
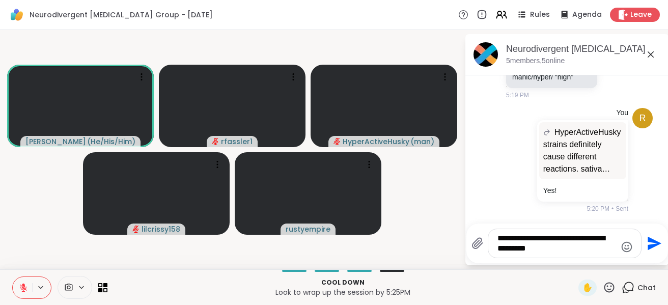
drag, startPoint x: 553, startPoint y: 248, endPoint x: 475, endPoint y: 228, distance: 81.1
click at [475, 228] on div "**********" at bounding box center [567, 243] width 202 height 40
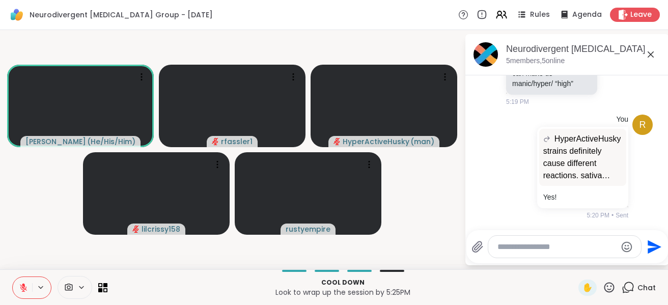
click at [652, 55] on icon at bounding box center [650, 54] width 12 height 12
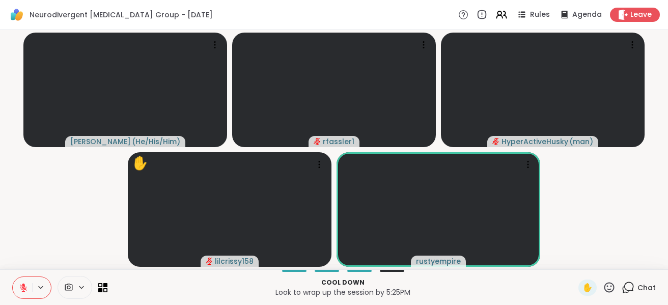
click at [627, 281] on icon at bounding box center [628, 287] width 13 height 13
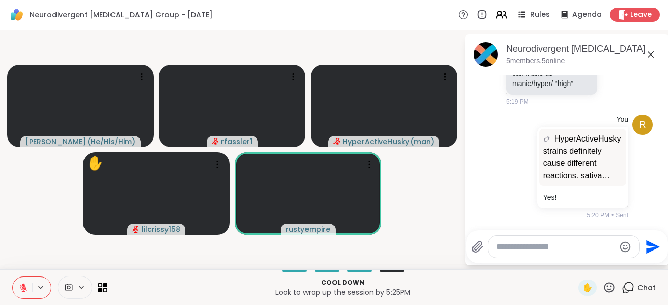
click at [534, 252] on div at bounding box center [563, 247] width 151 height 22
click at [524, 246] on textarea "Type your message" at bounding box center [555, 247] width 119 height 10
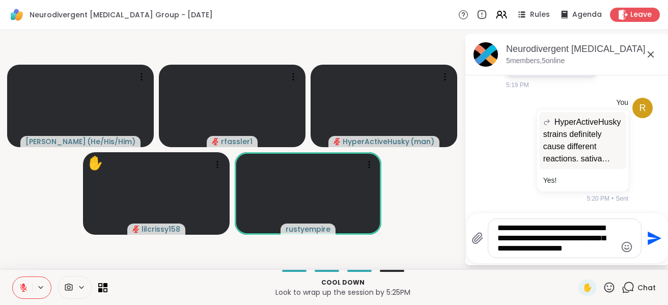
type textarea "**********"
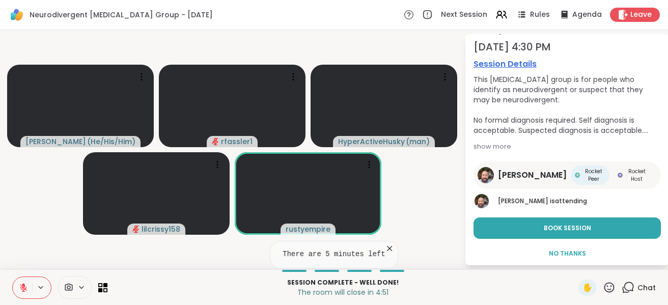
scroll to position [66, 0]
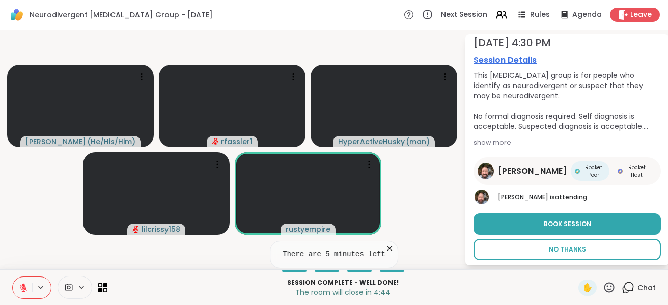
click at [568, 249] on span "No Thanks" at bounding box center [567, 249] width 37 height 9
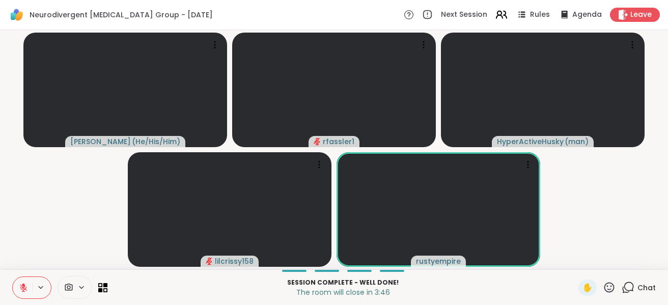
click at [495, 14] on icon at bounding box center [501, 14] width 13 height 13
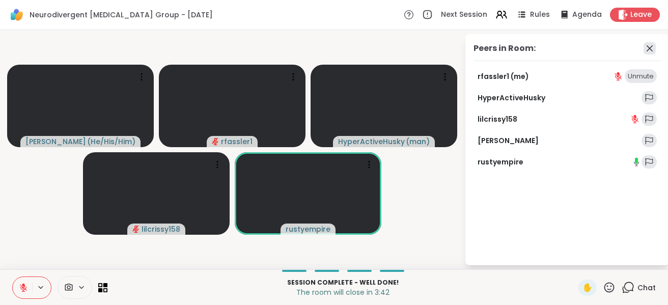
click at [647, 47] on icon at bounding box center [649, 48] width 12 height 12
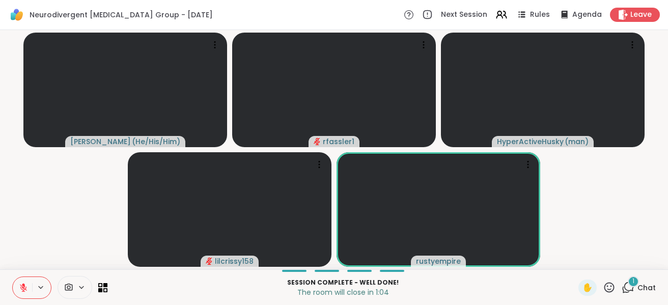
click at [637, 286] on span "Chat" at bounding box center [646, 288] width 18 height 10
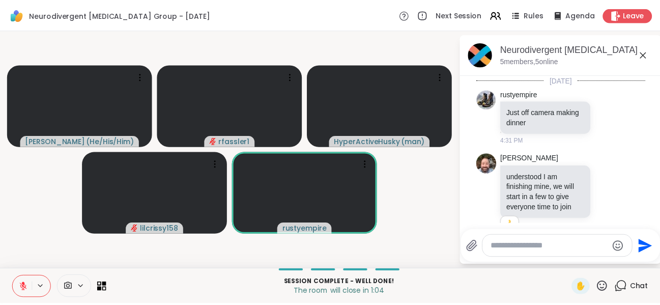
scroll to position [3143, 0]
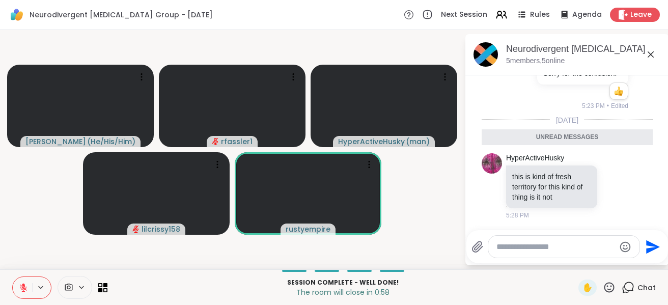
click at [654, 55] on icon at bounding box center [650, 54] width 12 height 12
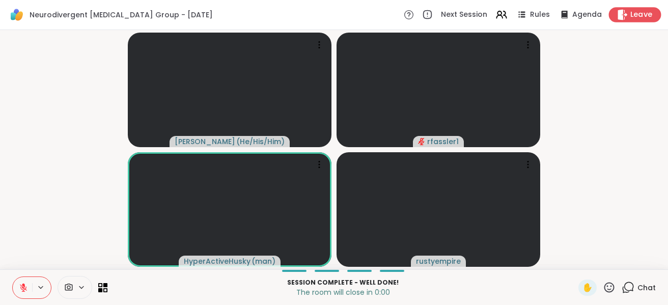
click at [630, 10] on span "Leave" at bounding box center [641, 15] width 22 height 11
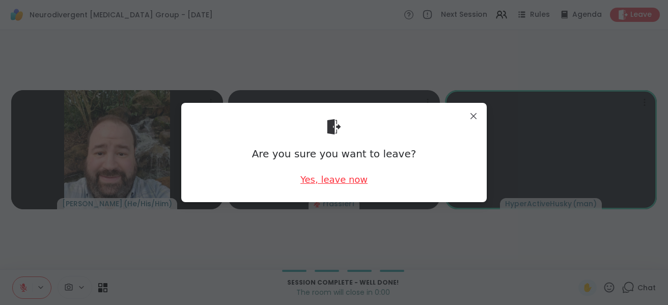
click at [347, 180] on div "Yes, leave now" at bounding box center [333, 179] width 67 height 13
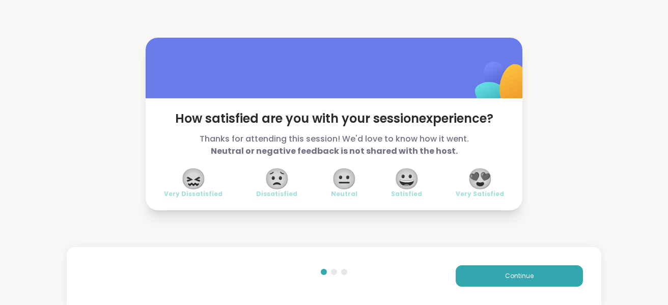
click at [477, 186] on span "😍" at bounding box center [479, 179] width 25 height 18
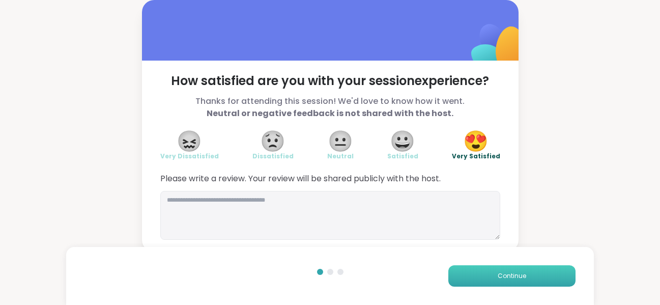
click at [503, 275] on span "Continue" at bounding box center [512, 275] width 29 height 9
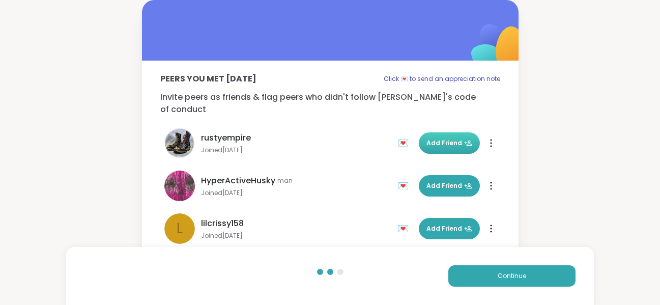
click at [427, 138] on span "Add Friend" at bounding box center [450, 142] width 46 height 9
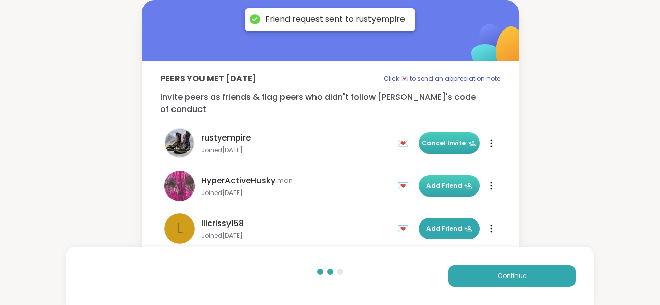
click at [437, 181] on span "Add Friend" at bounding box center [450, 185] width 46 height 9
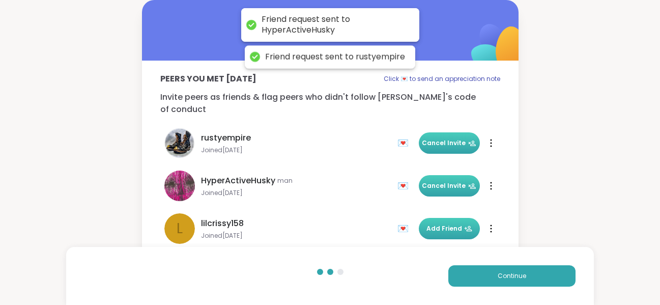
click at [441, 224] on span "Add Friend" at bounding box center [450, 228] width 46 height 9
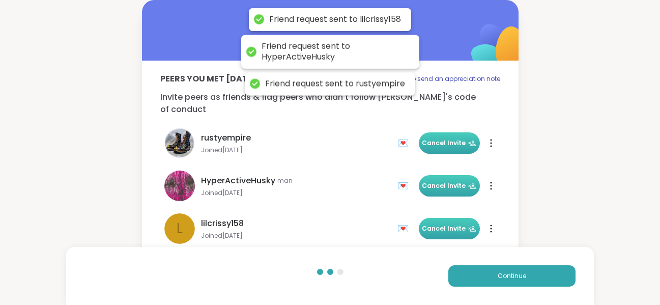
scroll to position [53, 0]
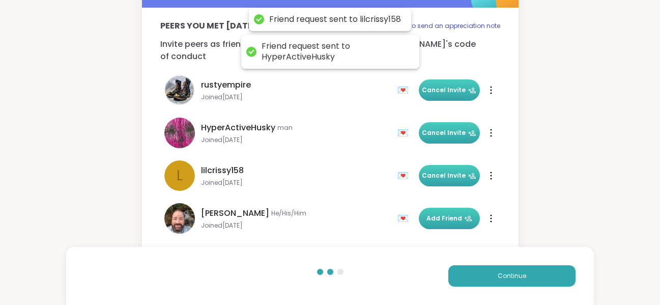
click at [445, 214] on span "Add Friend" at bounding box center [450, 218] width 46 height 9
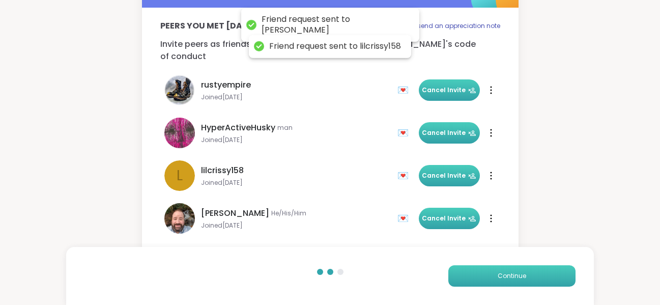
click at [518, 276] on span "Continue" at bounding box center [512, 275] width 29 height 9
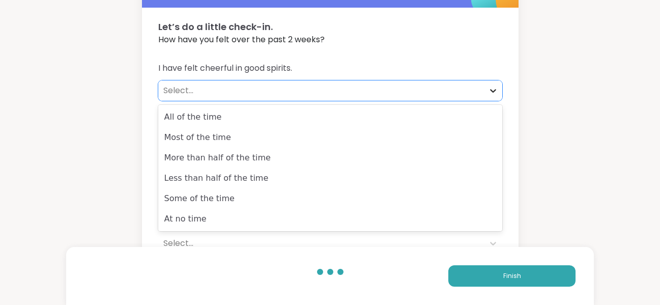
click at [487, 88] on div at bounding box center [493, 90] width 18 height 18
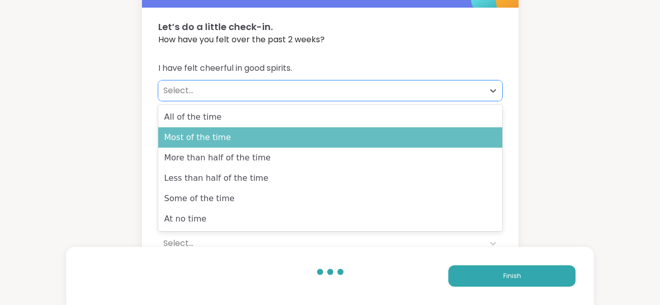
click at [222, 142] on div "Most of the time" at bounding box center [330, 137] width 344 height 20
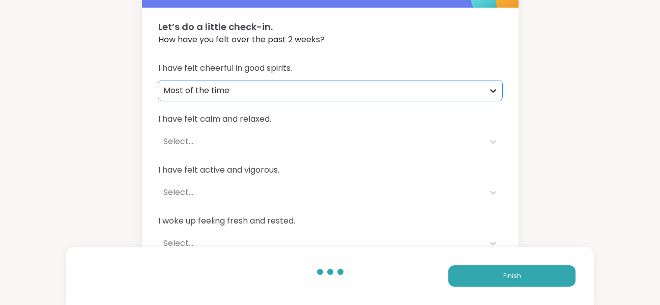
click at [490, 91] on icon at bounding box center [493, 91] width 10 height 10
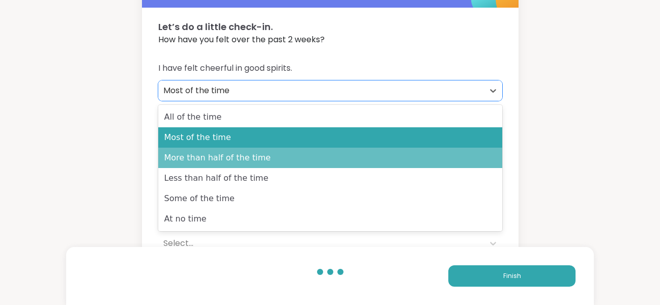
click at [255, 163] on div "More than half of the time" at bounding box center [330, 158] width 344 height 20
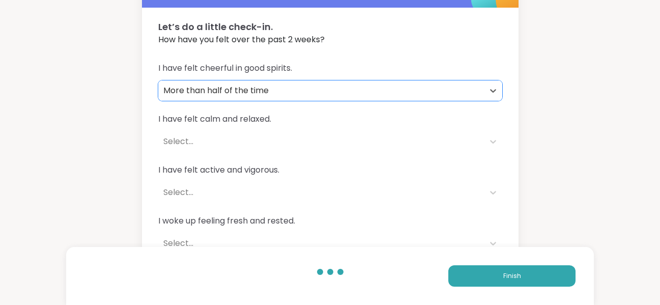
click at [235, 138] on div "Select..." at bounding box center [321, 141] width 316 height 12
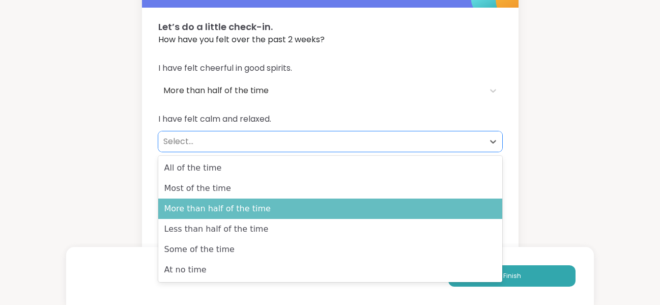
click at [241, 213] on div "More than half of the time" at bounding box center [330, 209] width 344 height 20
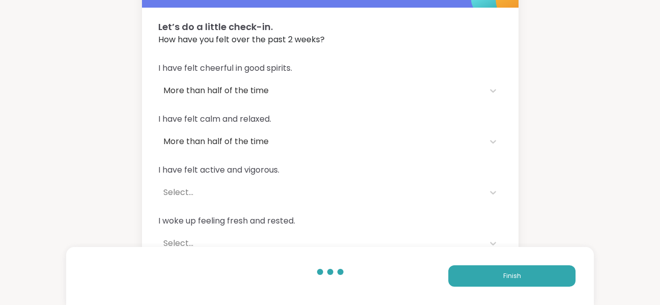
click at [247, 182] on div "I have felt active and vigorous. Select..." at bounding box center [330, 183] width 344 height 39
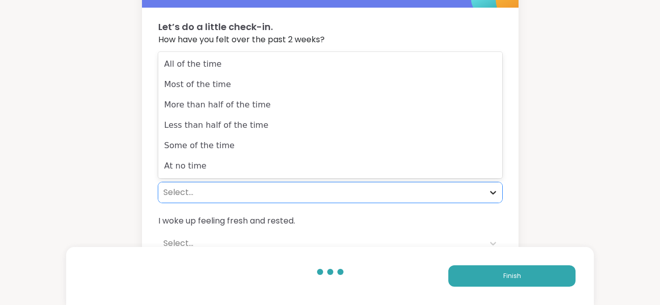
drag, startPoint x: 496, startPoint y: 199, endPoint x: 447, endPoint y: 198, distance: 48.9
click at [496, 199] on div at bounding box center [493, 192] width 18 height 18
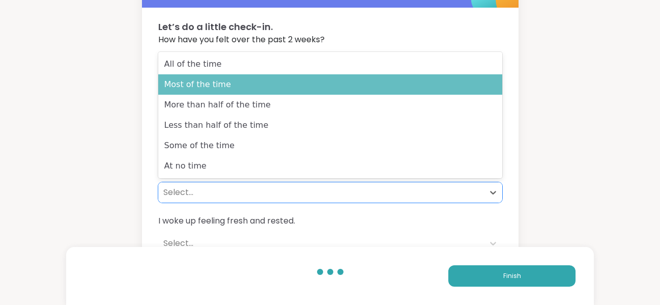
click at [232, 91] on div "Most of the time" at bounding box center [330, 84] width 344 height 20
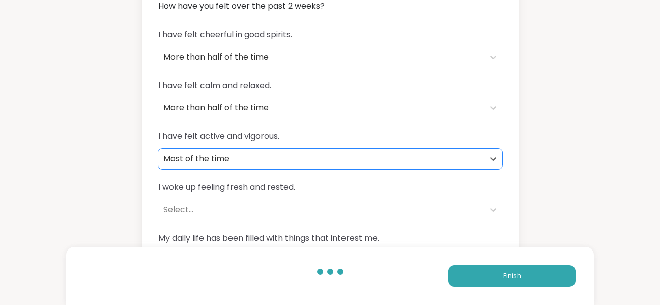
scroll to position [104, 0]
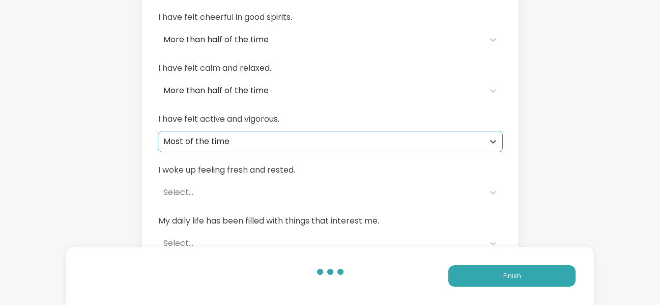
click at [357, 187] on div "Select..." at bounding box center [321, 192] width 316 height 12
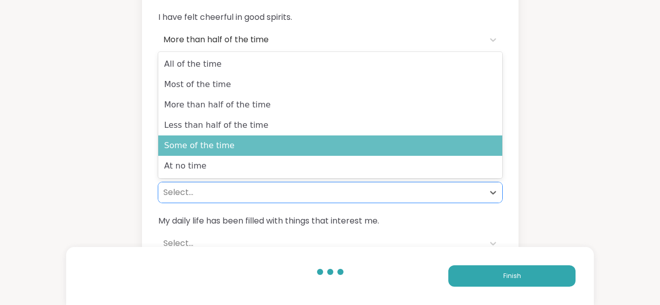
click at [233, 147] on div "Some of the time" at bounding box center [330, 145] width 344 height 20
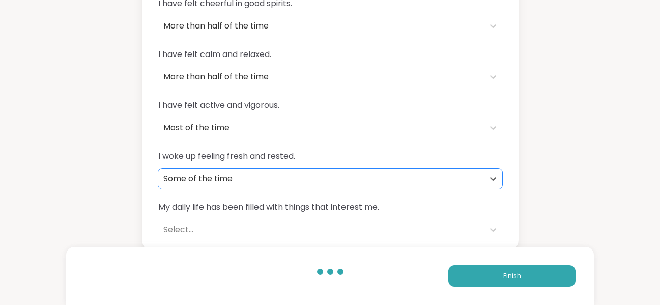
scroll to position [122, 0]
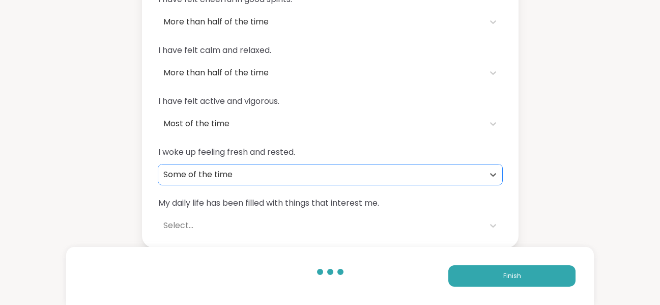
click at [330, 233] on div "Select..." at bounding box center [321, 225] width 326 height 20
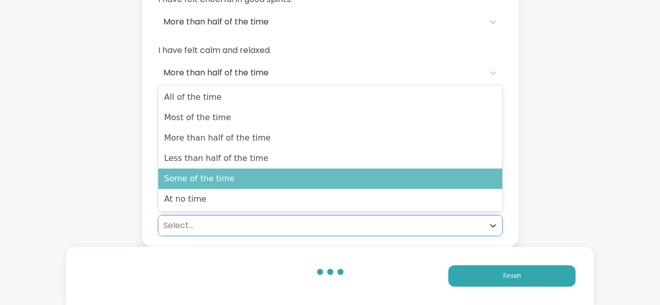
click at [210, 182] on div "Some of the time" at bounding box center [330, 178] width 344 height 20
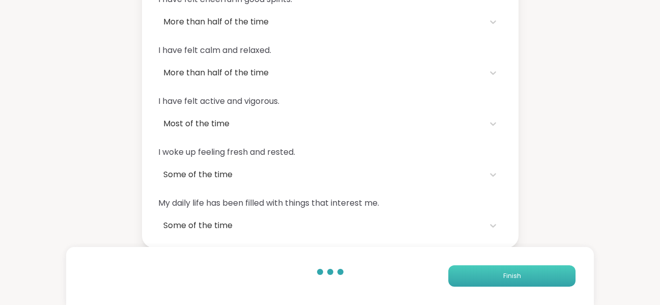
click at [501, 270] on button "Finish" at bounding box center [511, 275] width 127 height 21
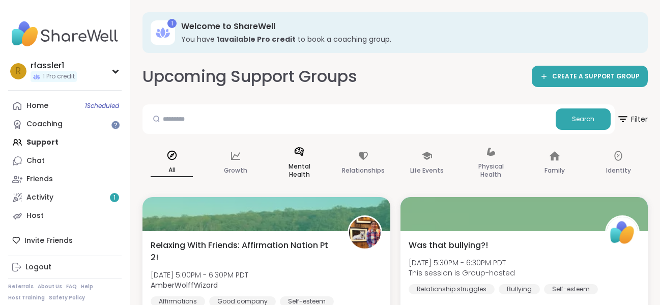
scroll to position [51, 0]
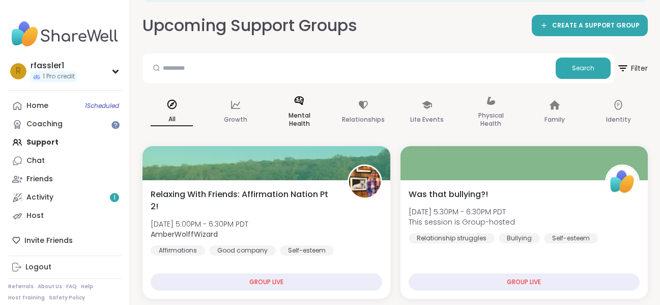
click at [295, 122] on p "Mental Health" at bounding box center [299, 119] width 42 height 20
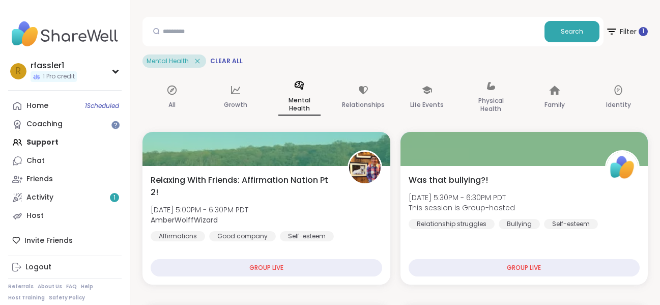
scroll to position [0, 0]
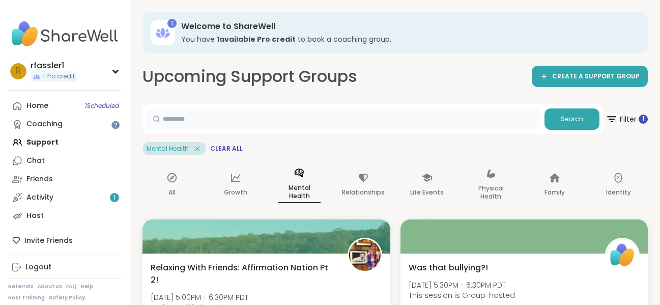
click at [257, 119] on input "text" at bounding box center [344, 118] width 394 height 20
type input "*********"
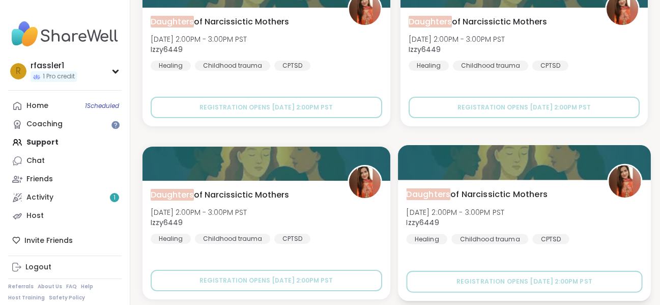
scroll to position [597, 0]
